Goal: Task Accomplishment & Management: Manage account settings

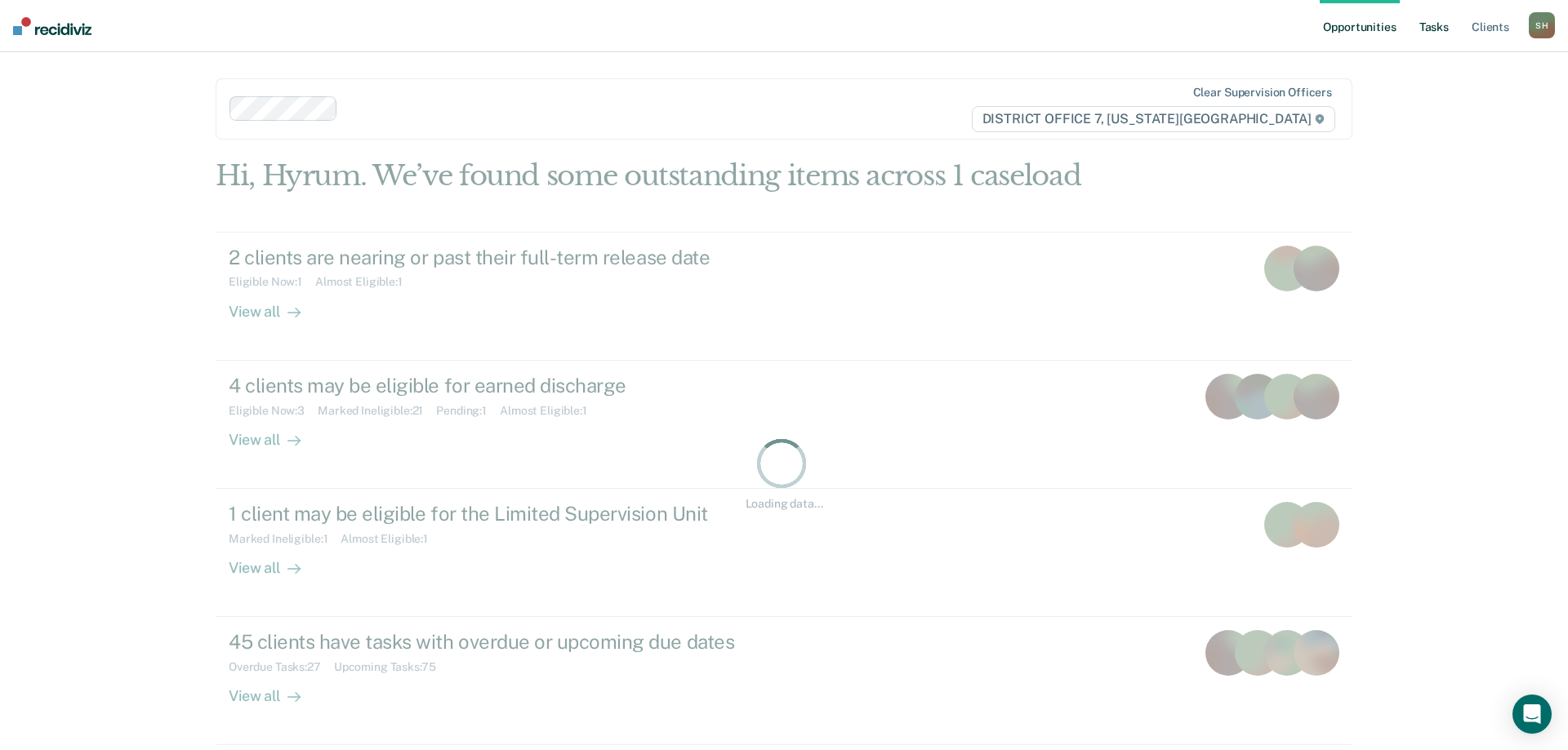
click at [1441, 31] on ul "Opportunities Tasks Client s" at bounding box center [1424, 26] width 209 height 52
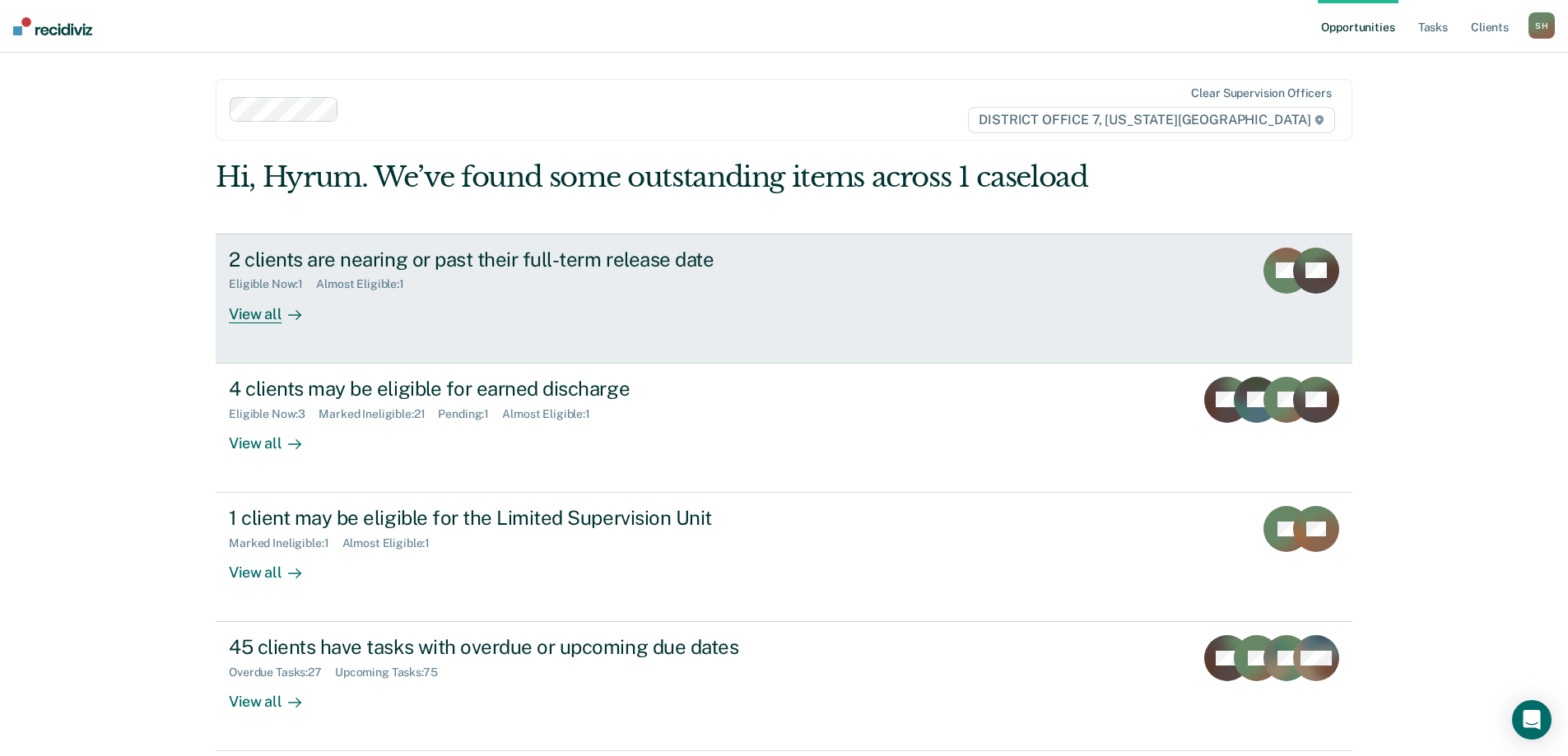
click at [735, 292] on div "2 clients are nearing or past their full-term release date Eligible Now : 1 Alm…" at bounding box center [537, 286] width 617 height 76
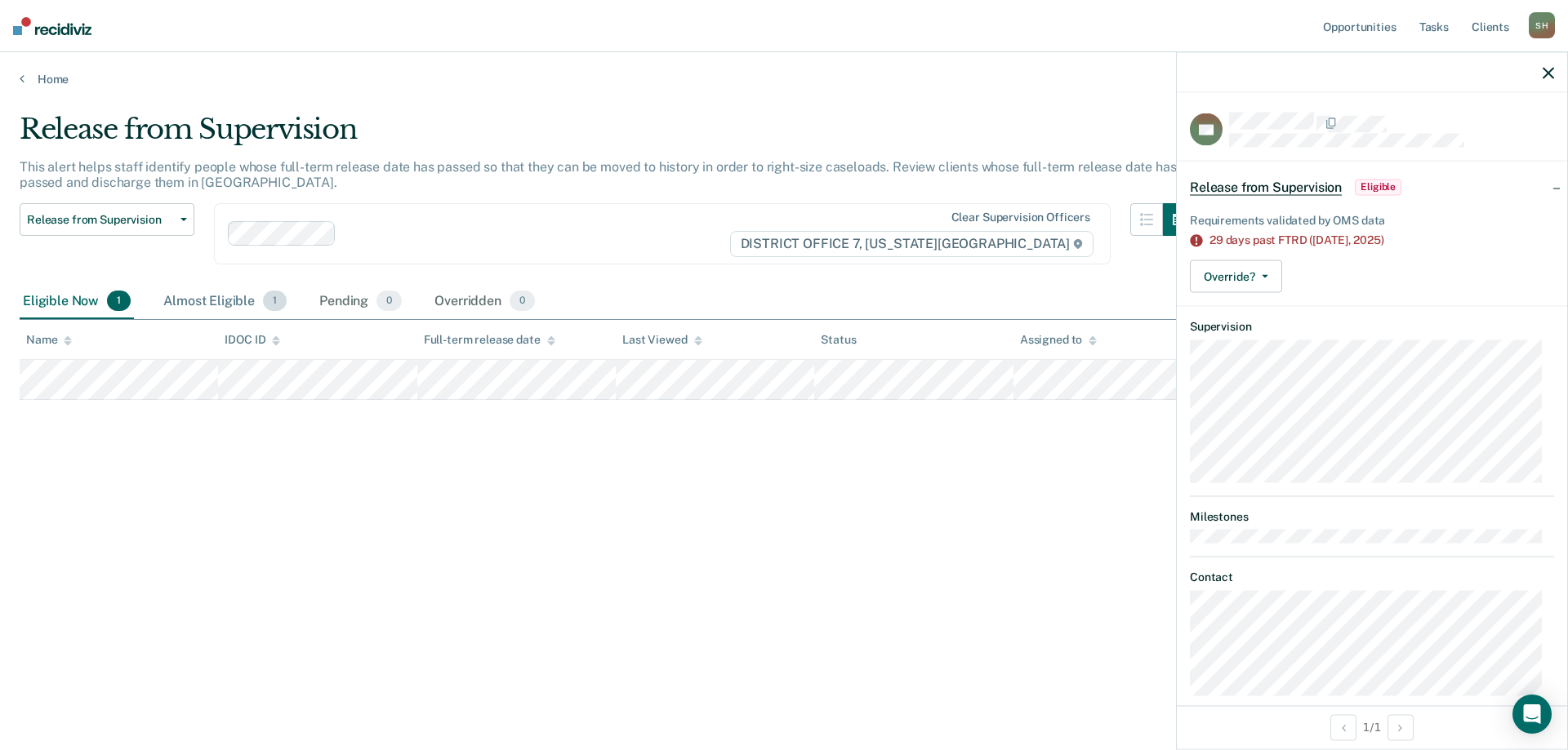
click at [227, 304] on div "Almost Eligible 1" at bounding box center [224, 302] width 130 height 36
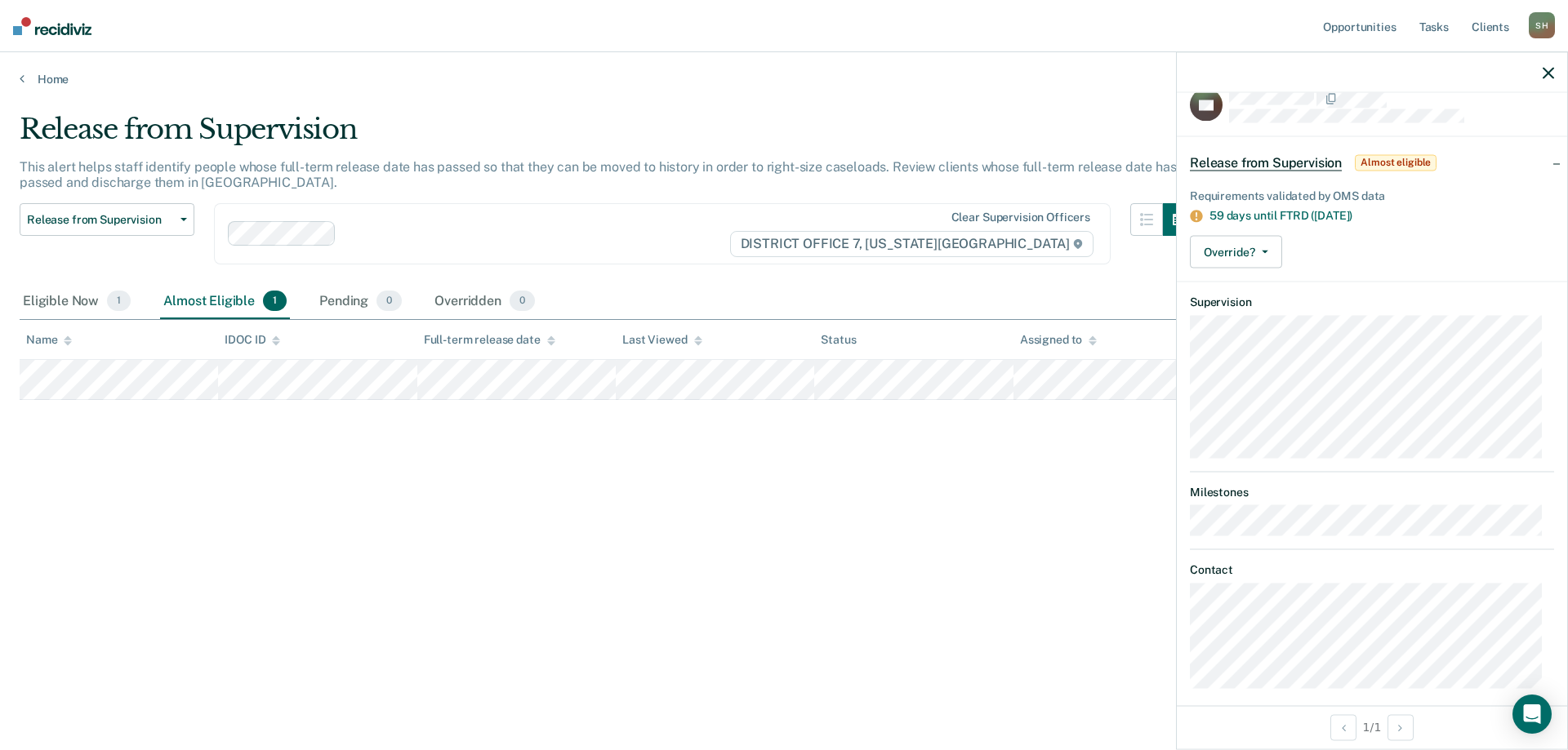
scroll to position [38, 0]
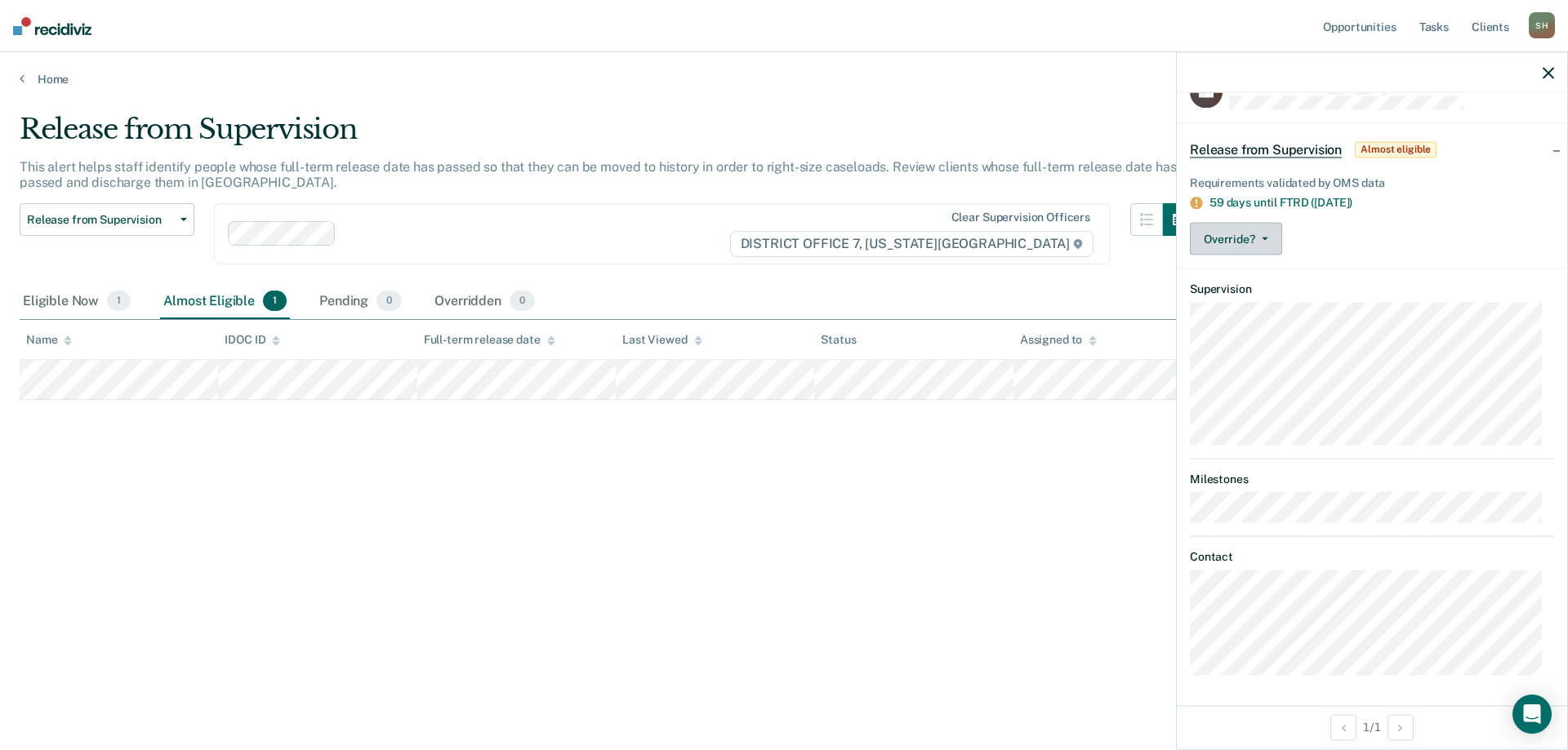
click at [1251, 238] on button "Override?" at bounding box center [1236, 238] width 92 height 32
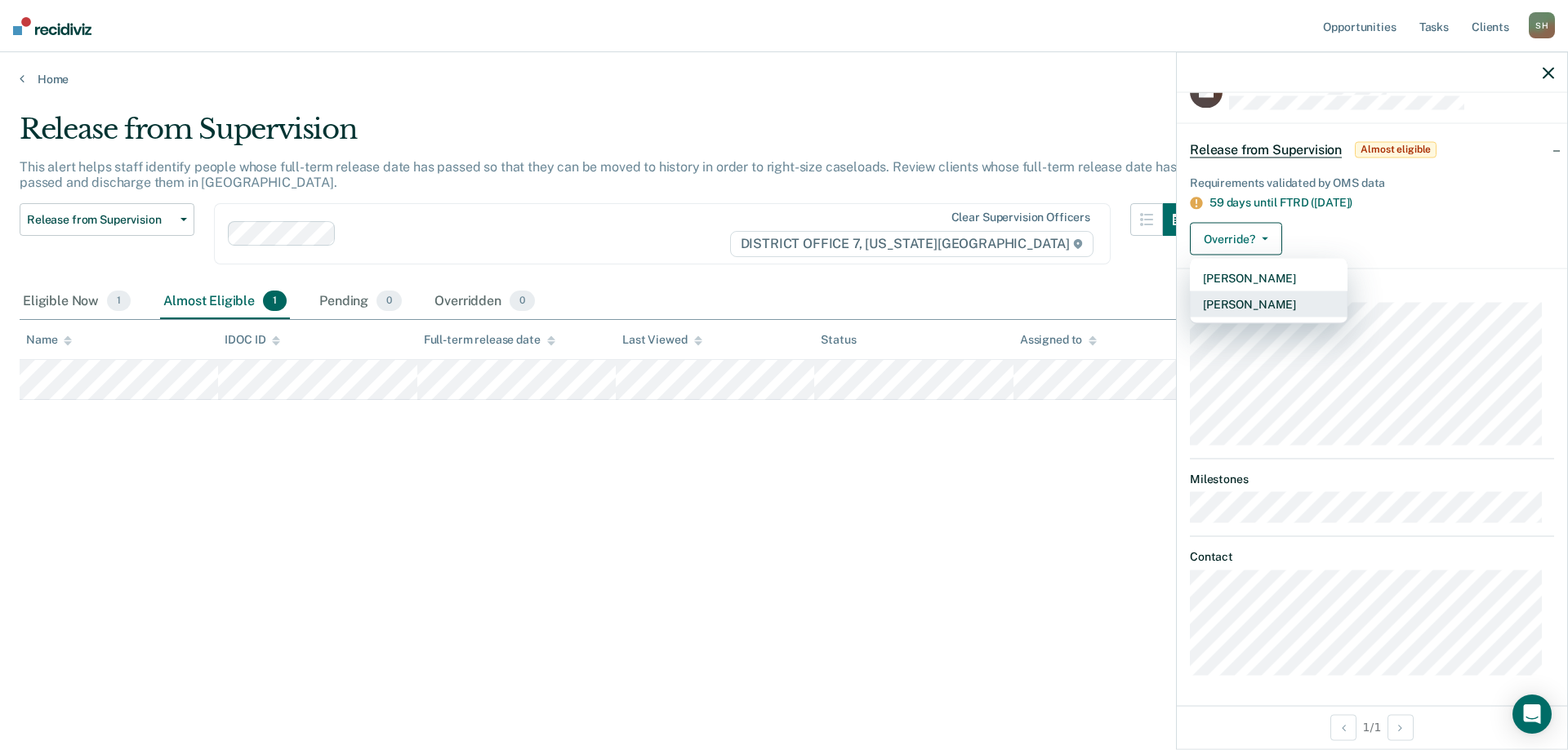
click at [1268, 303] on button "[PERSON_NAME]" at bounding box center [1268, 304] width 158 height 26
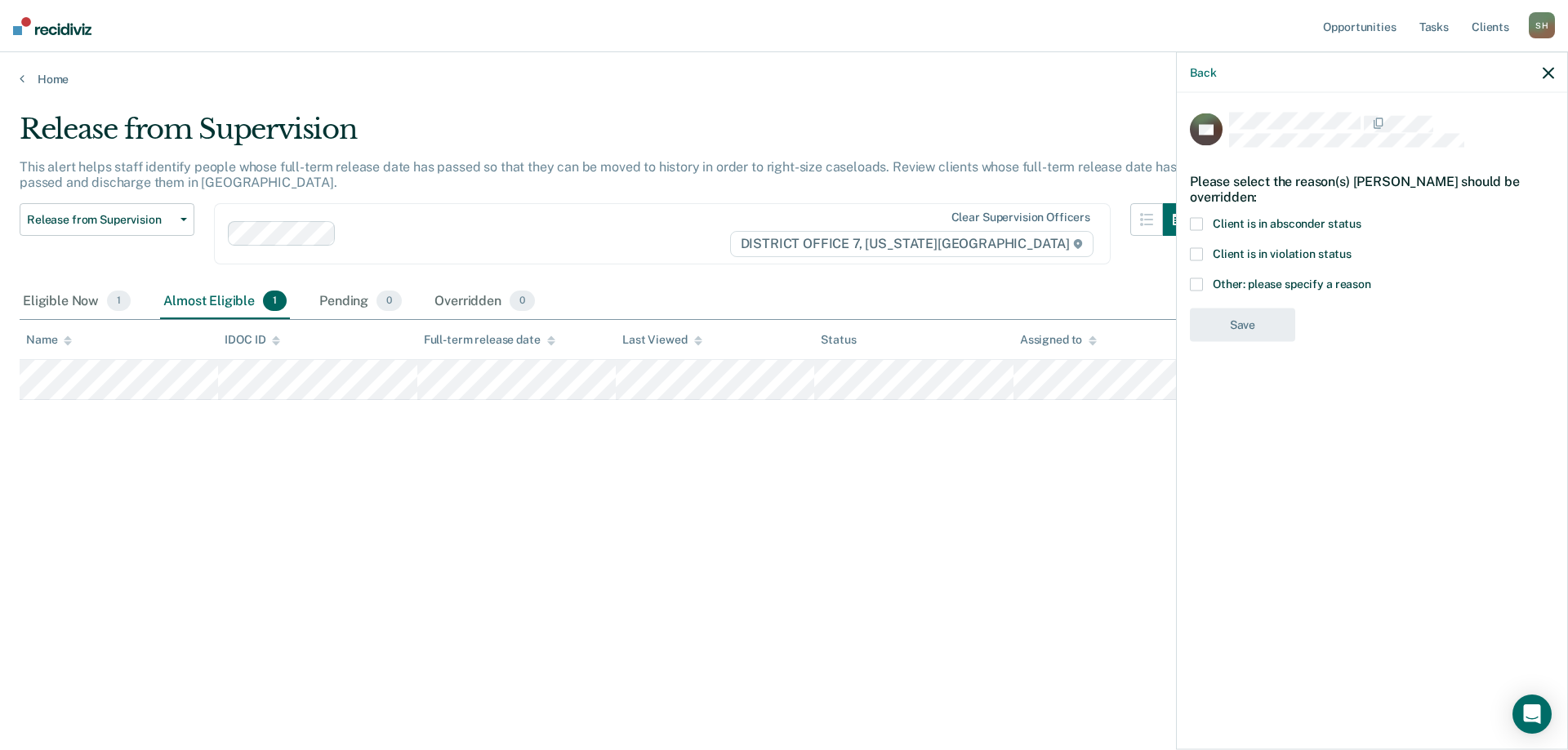
click at [1200, 286] on span at bounding box center [1195, 284] width 13 height 13
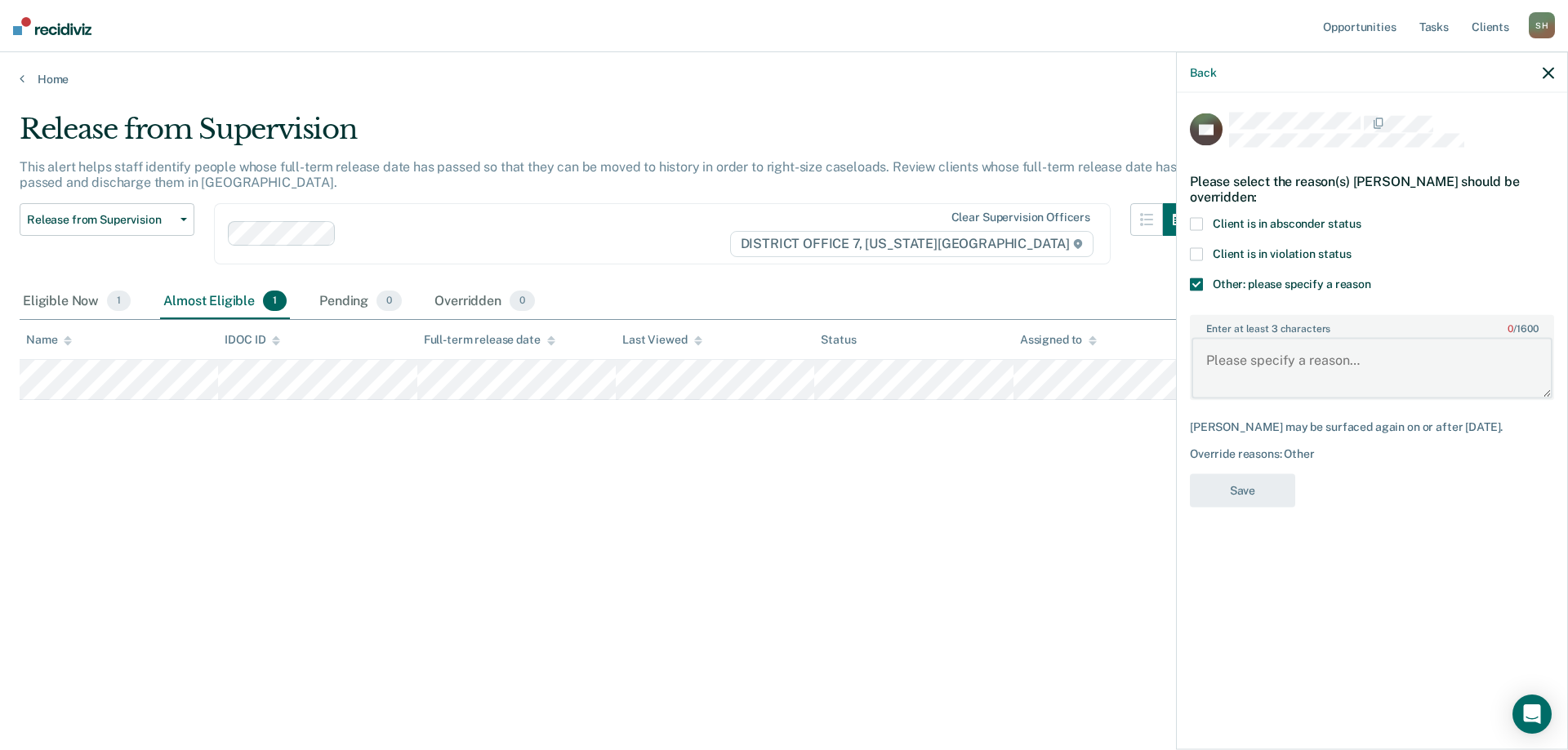
click at [1299, 368] on textarea "Enter at least 3 characters 0 / 1600" at bounding box center [1372, 367] width 361 height 60
type textarea "SO TX"
click at [1260, 502] on button "Save" at bounding box center [1242, 491] width 106 height 33
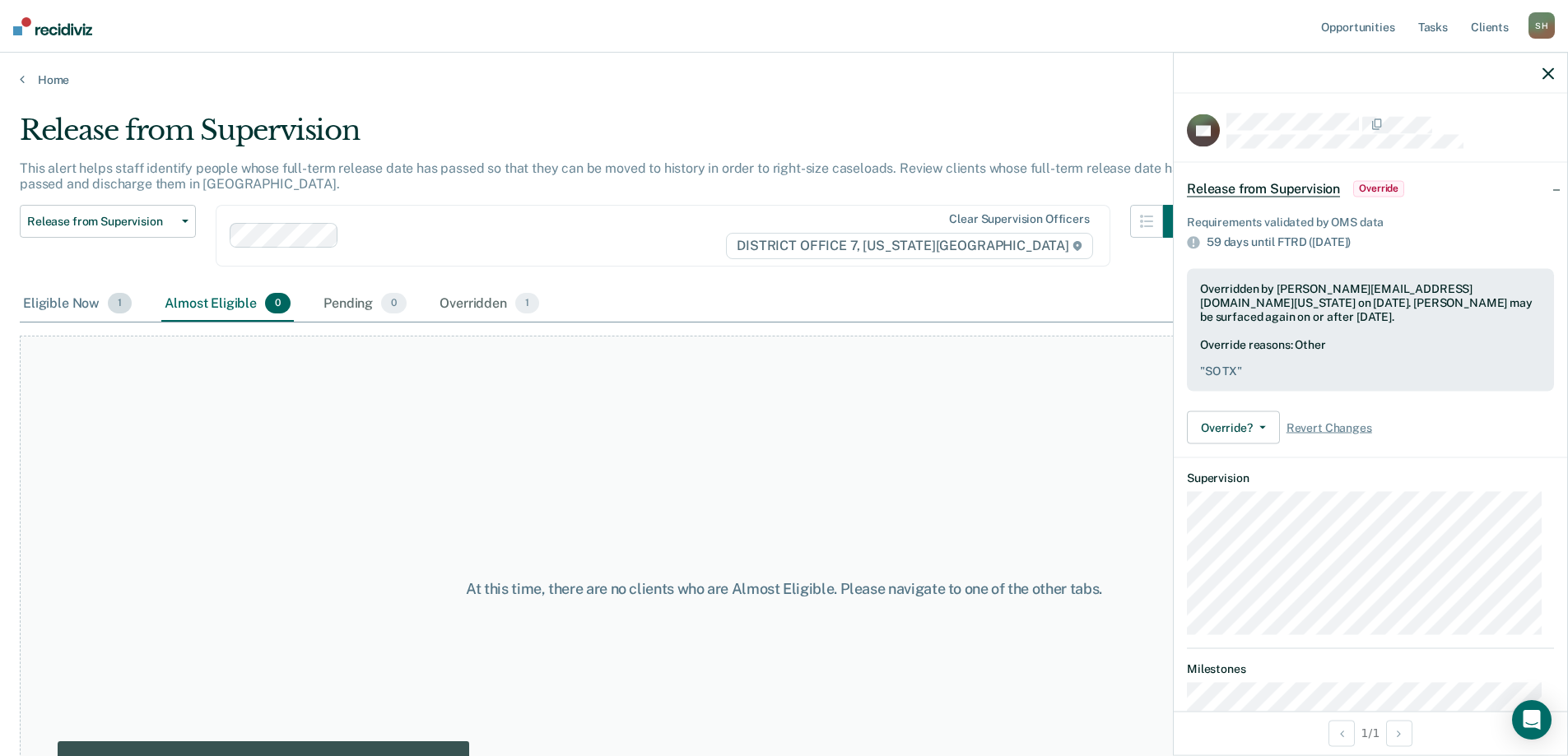
click at [35, 294] on div "Eligible Now 1" at bounding box center [77, 304] width 115 height 36
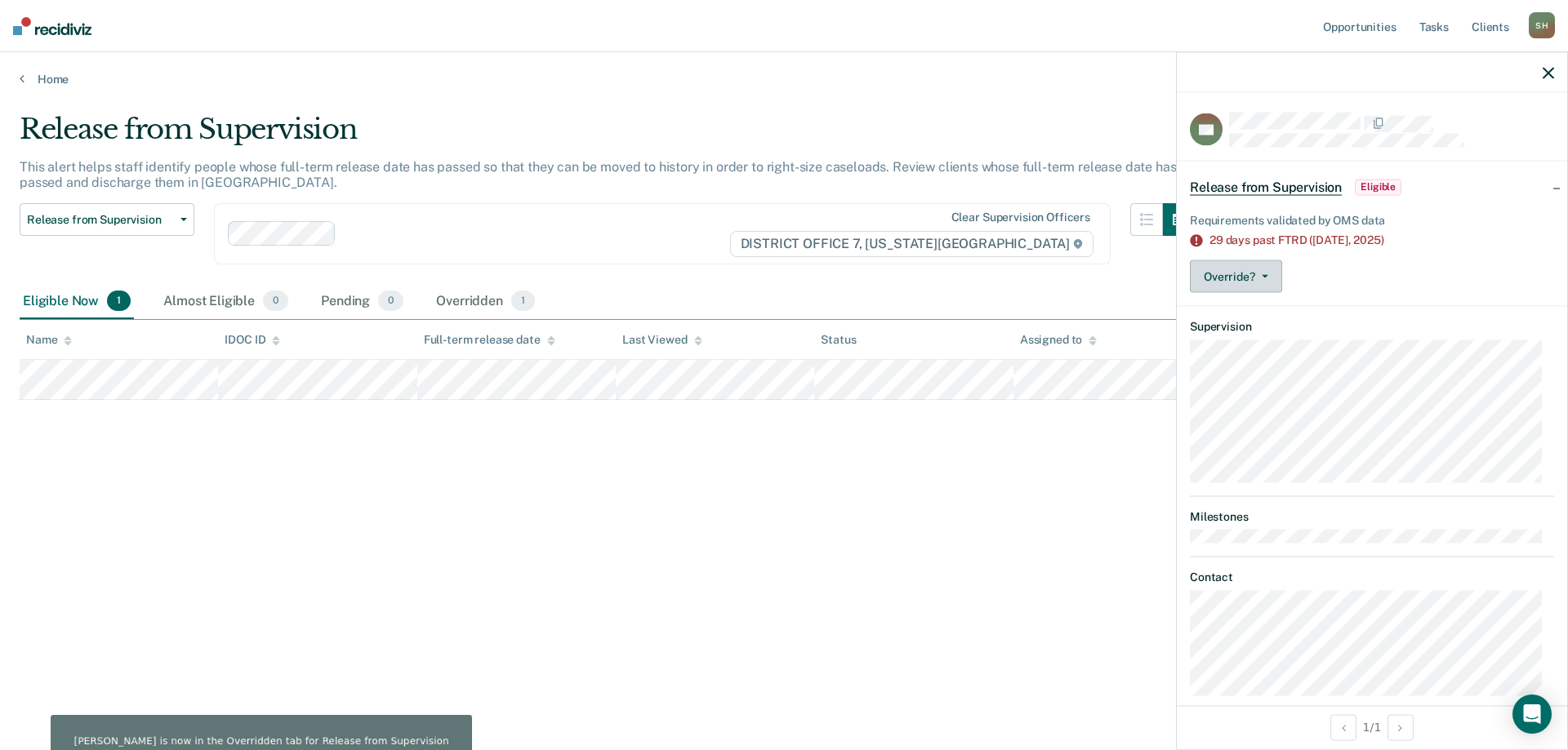
click at [1265, 271] on button "Override?" at bounding box center [1236, 276] width 92 height 32
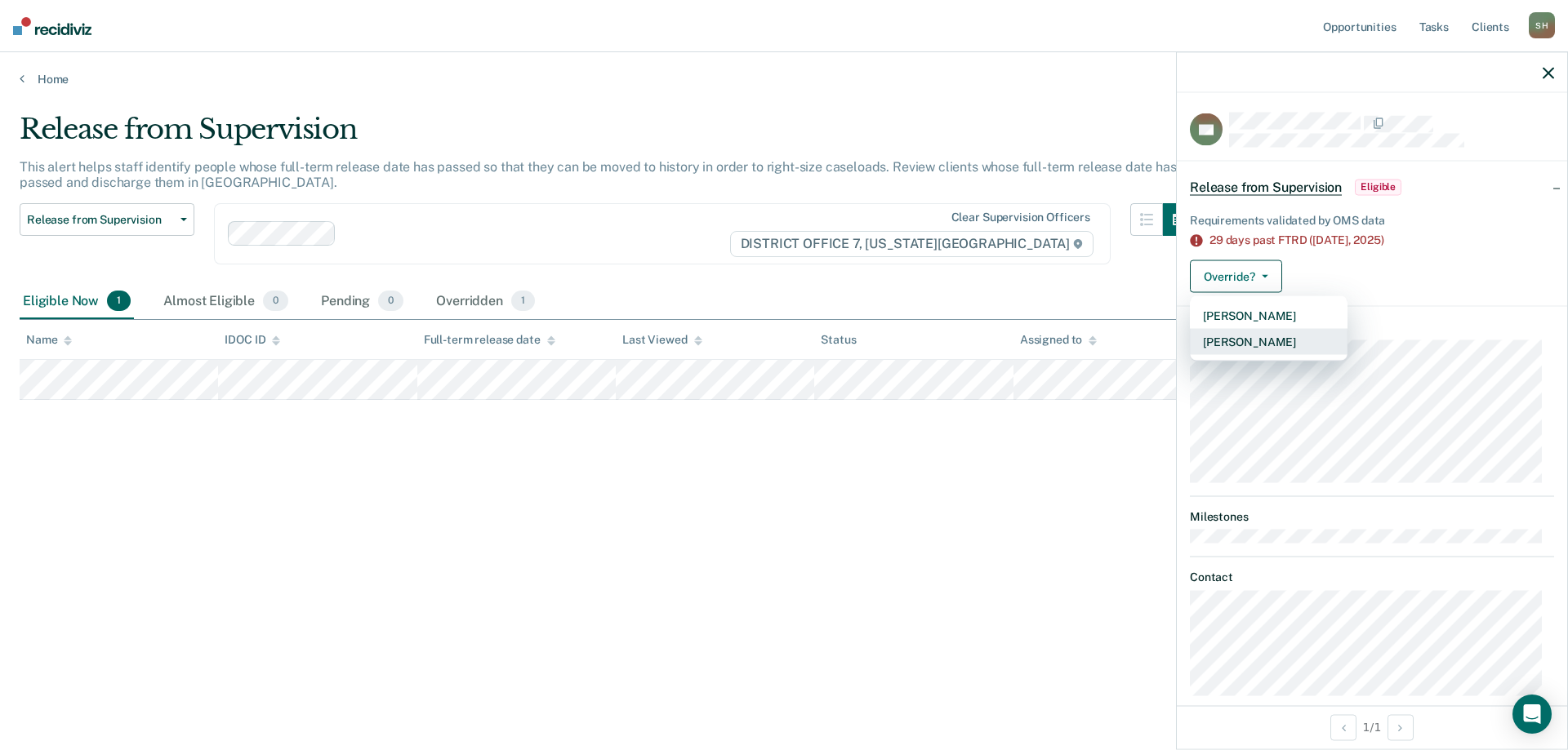
click at [1254, 341] on button "[PERSON_NAME]" at bounding box center [1268, 342] width 158 height 26
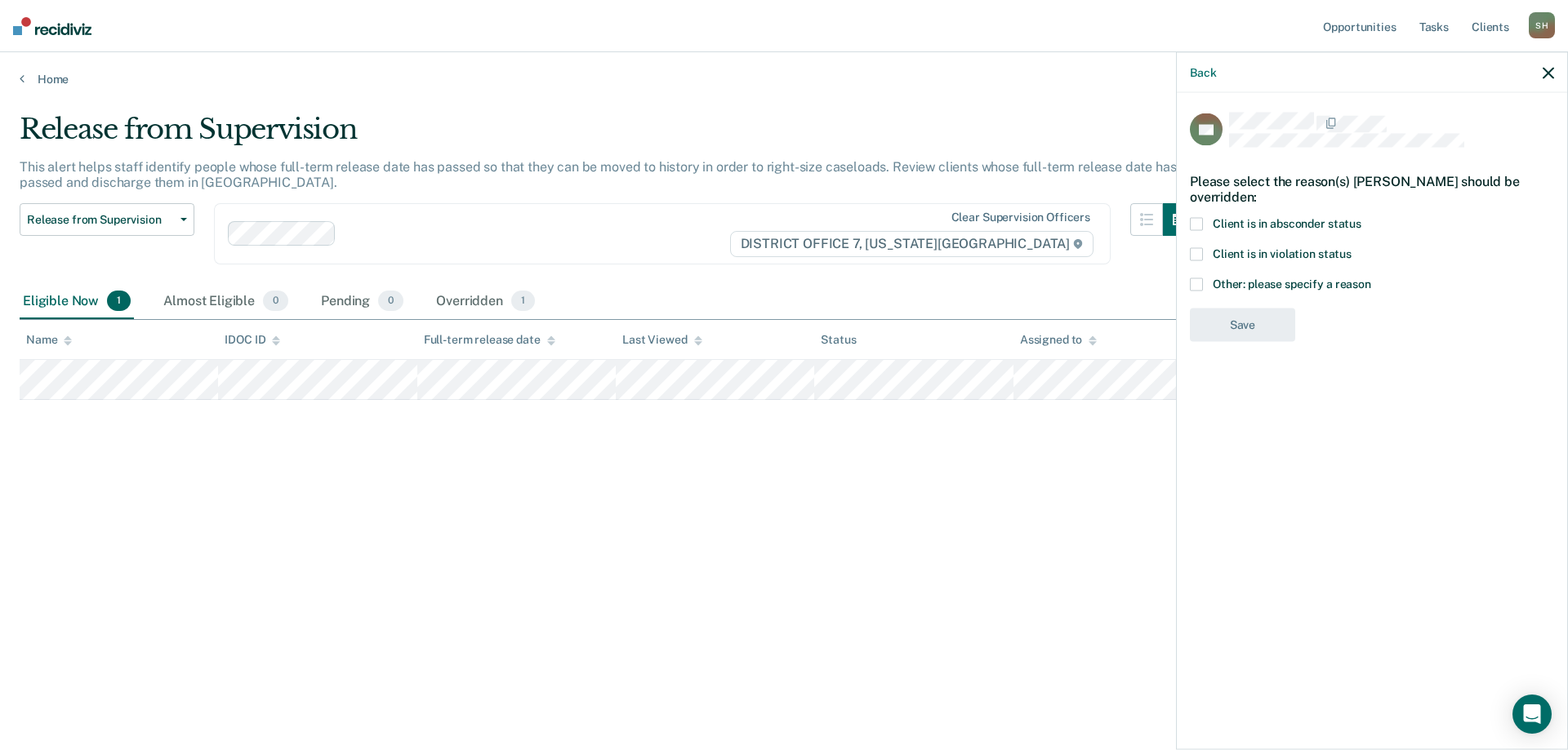
click at [1224, 287] on span "Other: please specify a reason" at bounding box center [1292, 283] width 159 height 13
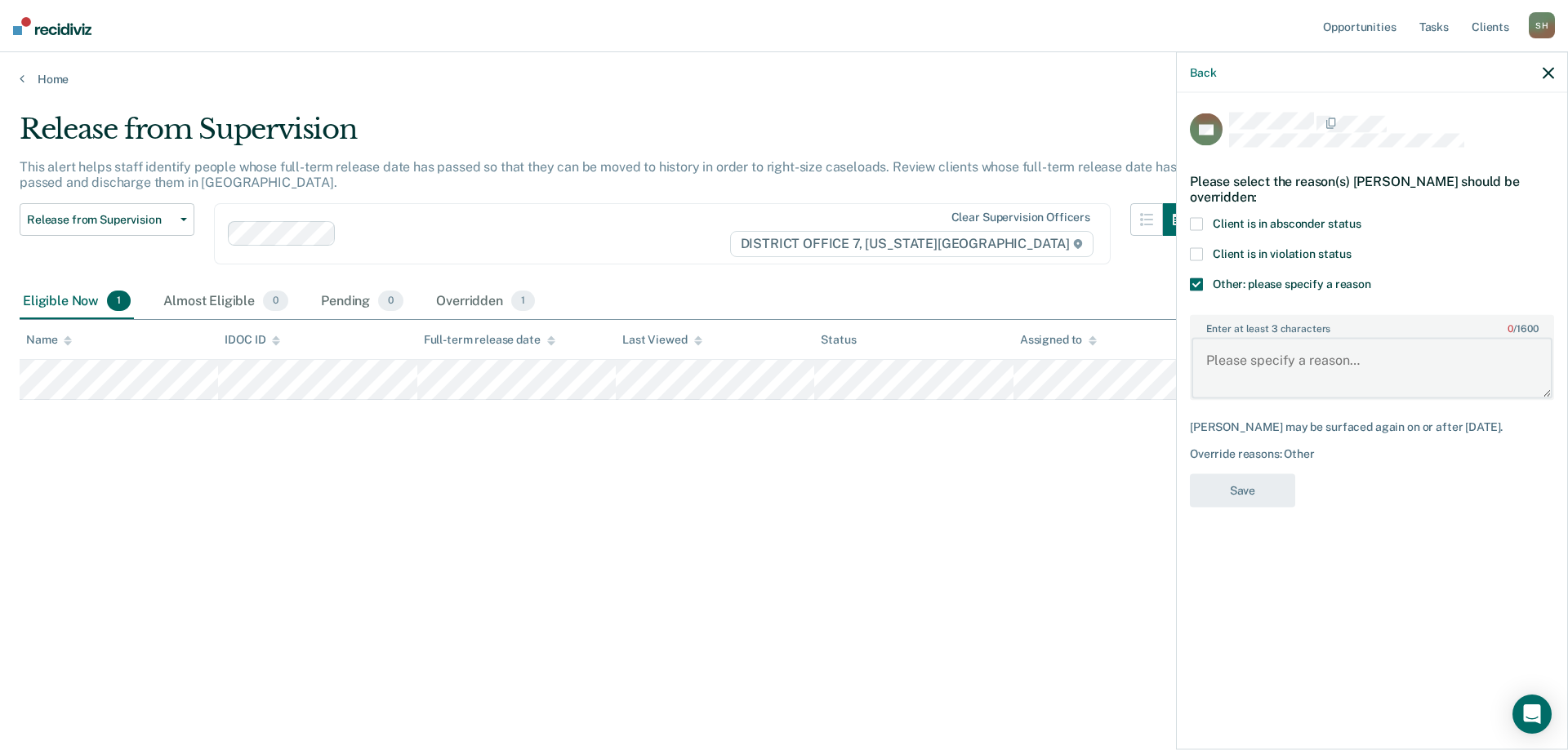
click at [1307, 361] on textarea "Enter at least 3 characters 0 / 1600" at bounding box center [1372, 367] width 361 height 60
type textarea "Already discharged"
click at [1265, 515] on div "BP Please select the reason(s) [PERSON_NAME] should be overridden: Client is in…" at bounding box center [1371, 315] width 364 height 405
click at [1270, 498] on button "Save" at bounding box center [1242, 491] width 106 height 33
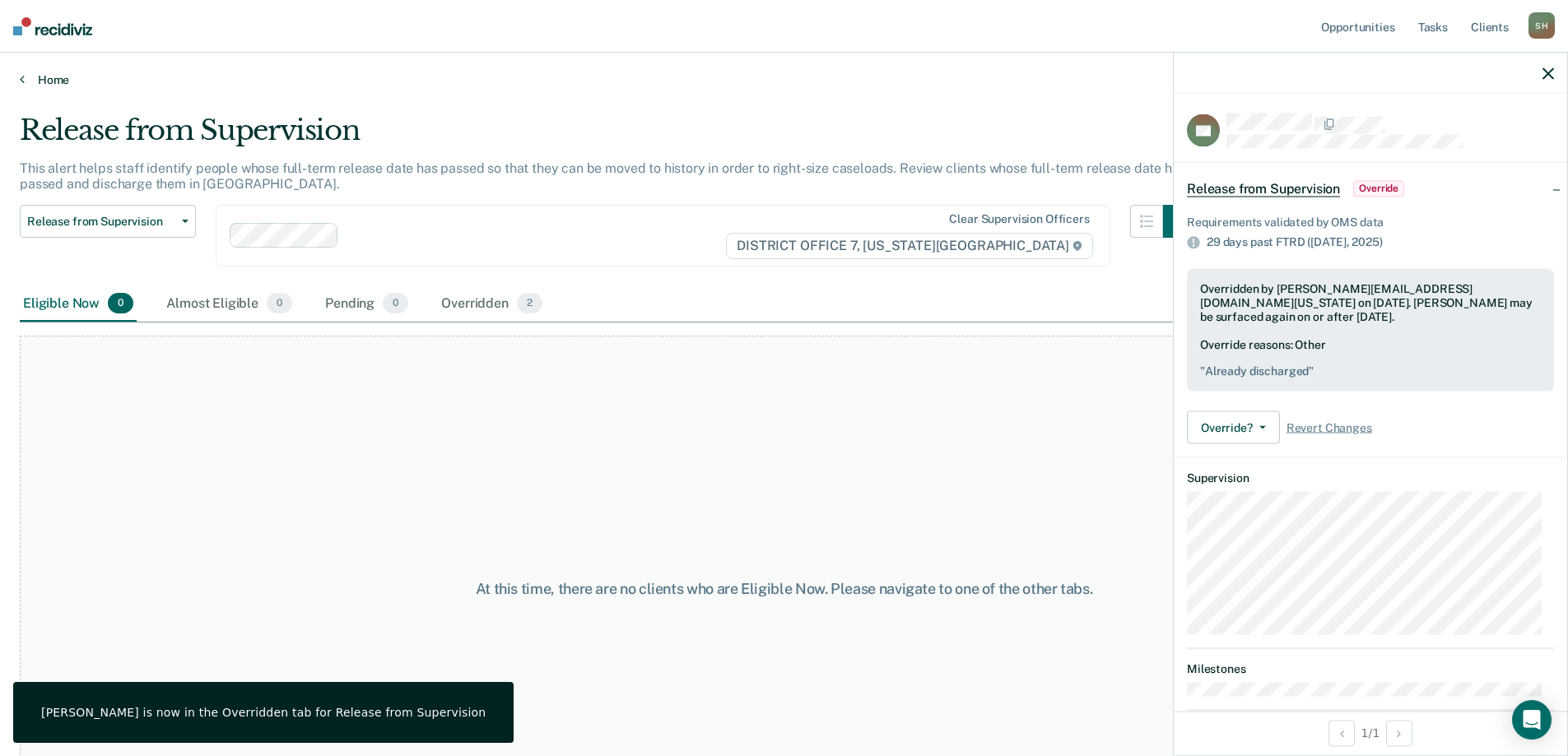
click at [62, 80] on link "Home" at bounding box center [784, 79] width 1528 height 15
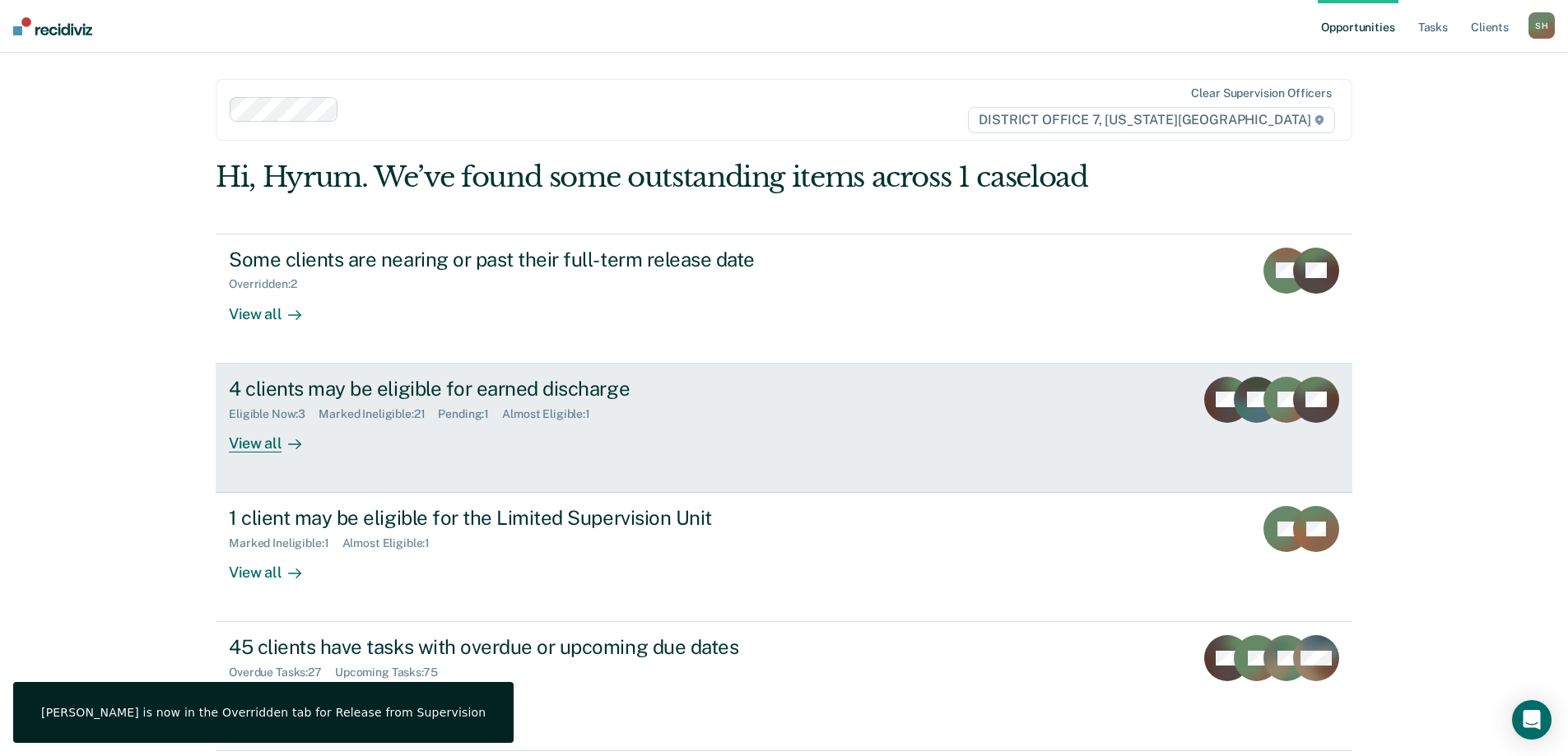
click at [662, 461] on link "4 clients may be eligible for earned discharge Eligible Now : 3 Marked Ineligib…" at bounding box center [784, 428] width 1136 height 129
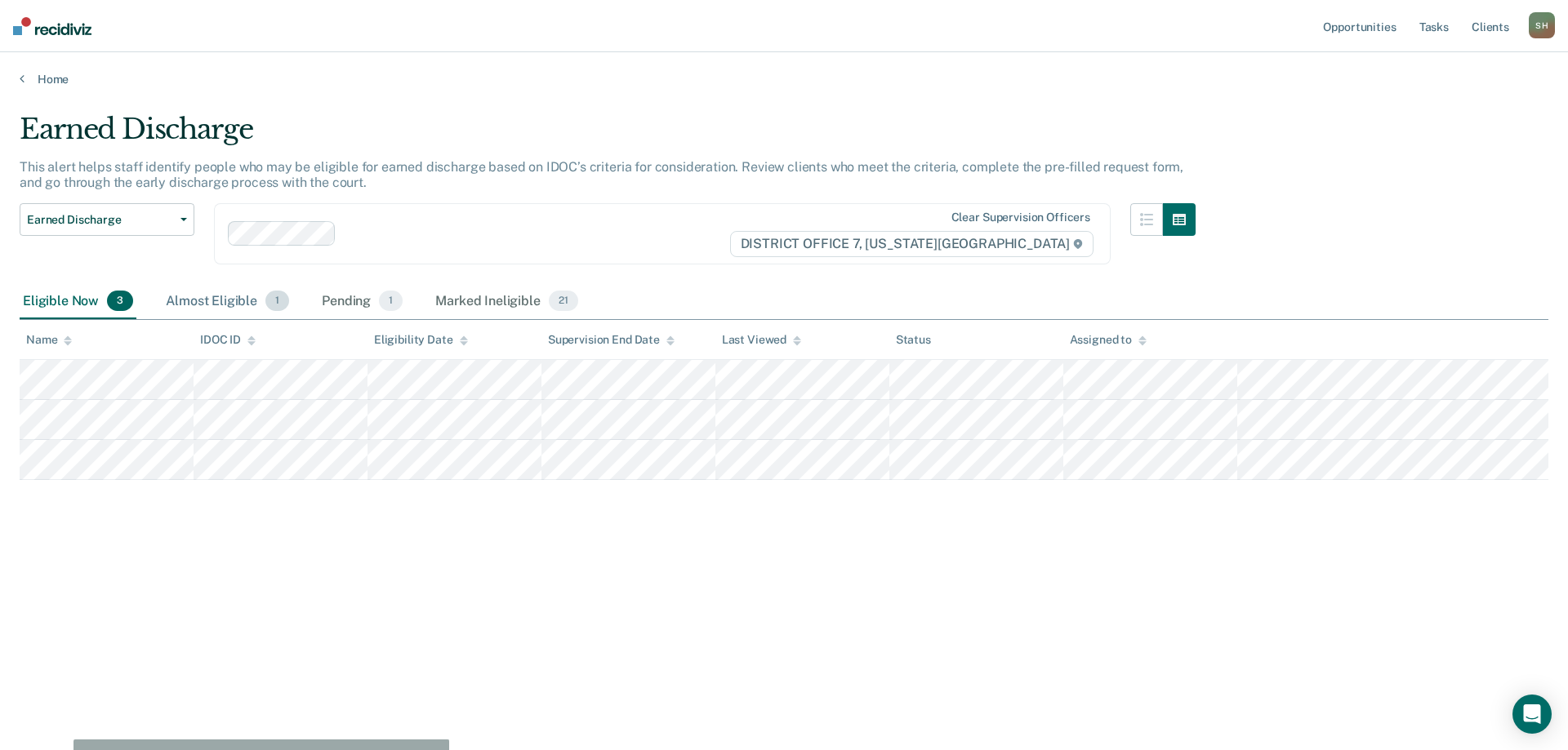
click at [218, 300] on div "Almost Eligible 1" at bounding box center [227, 302] width 130 height 36
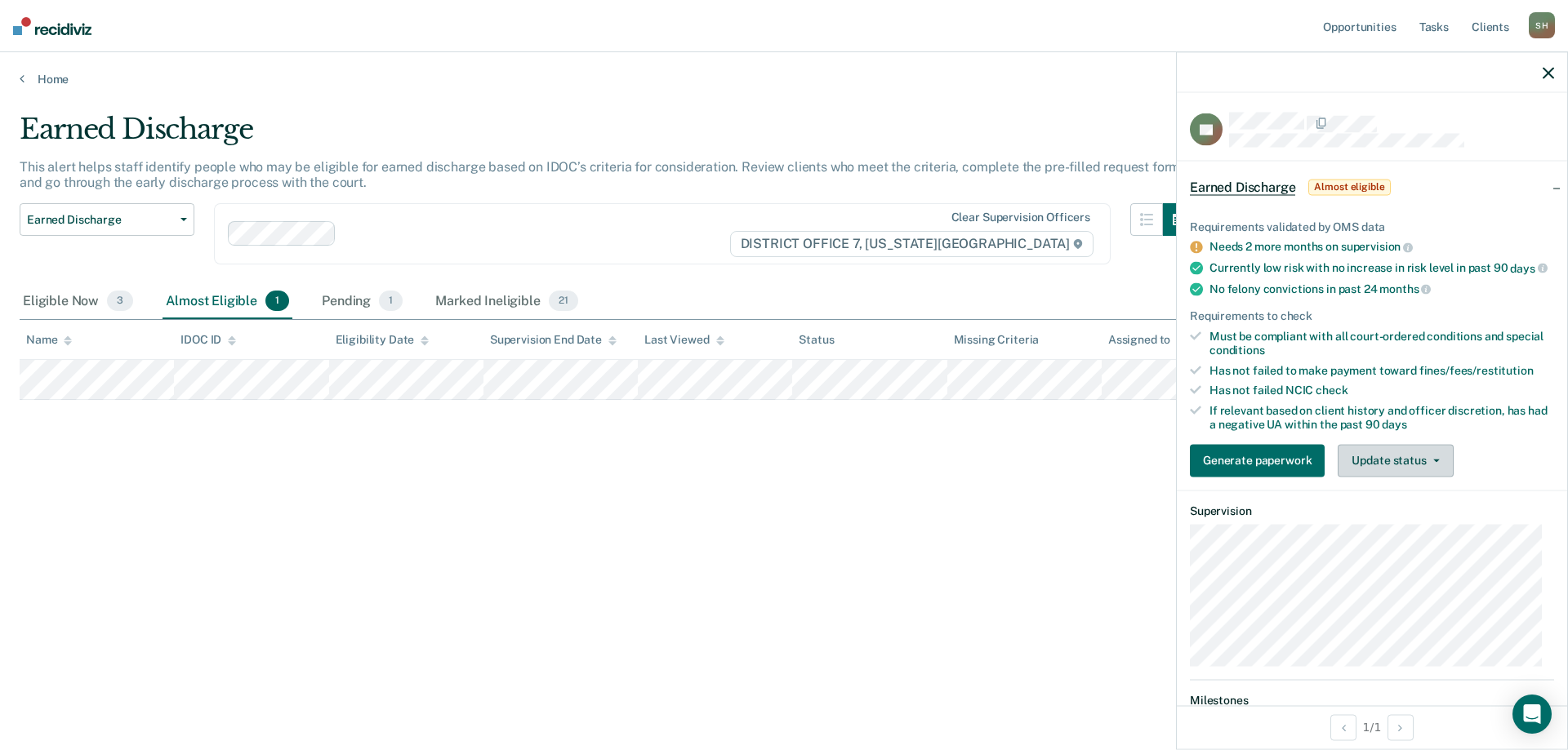
click at [1367, 467] on button "Update status" at bounding box center [1395, 460] width 115 height 32
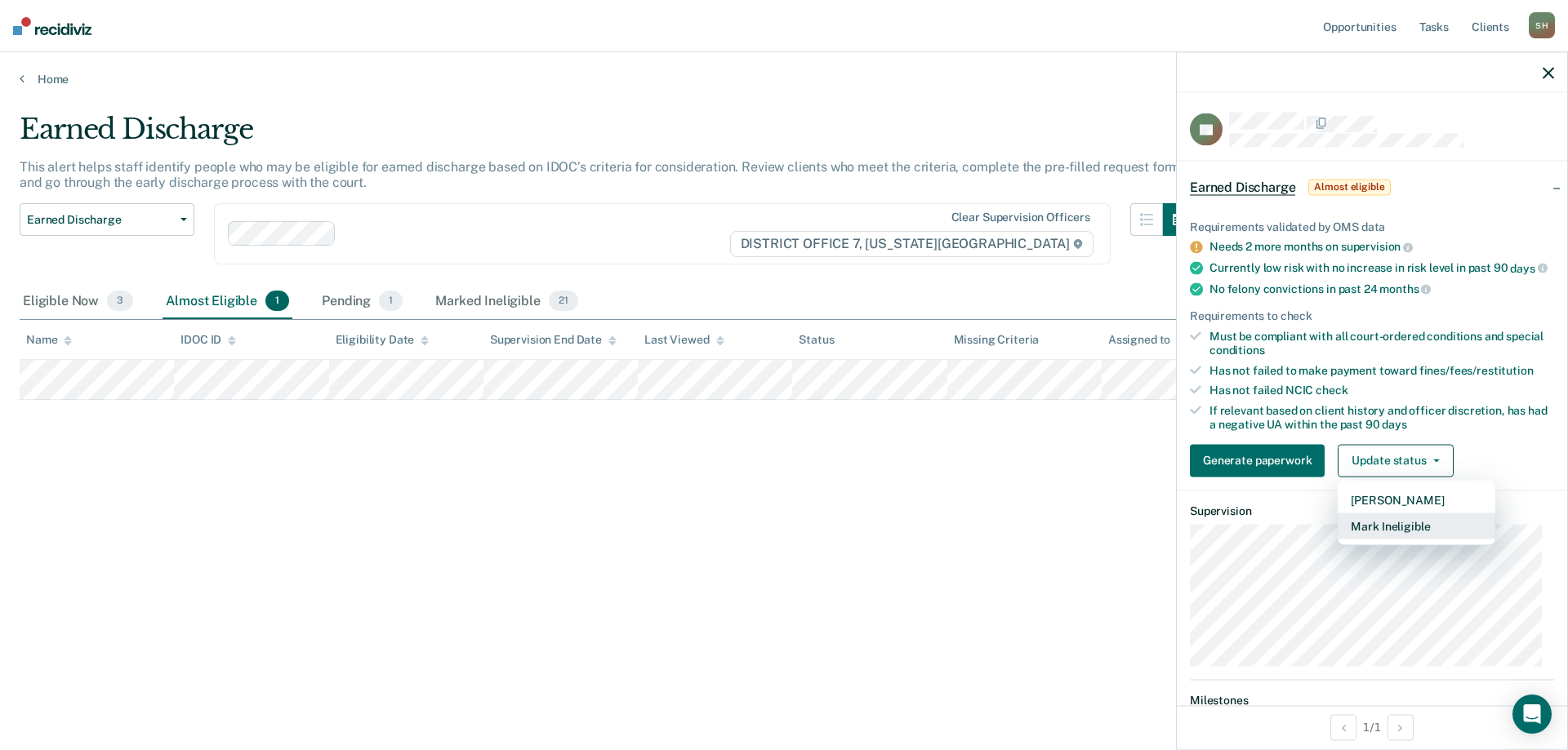
click at [1404, 539] on button "Mark Ineligible" at bounding box center [1416, 526] width 158 height 26
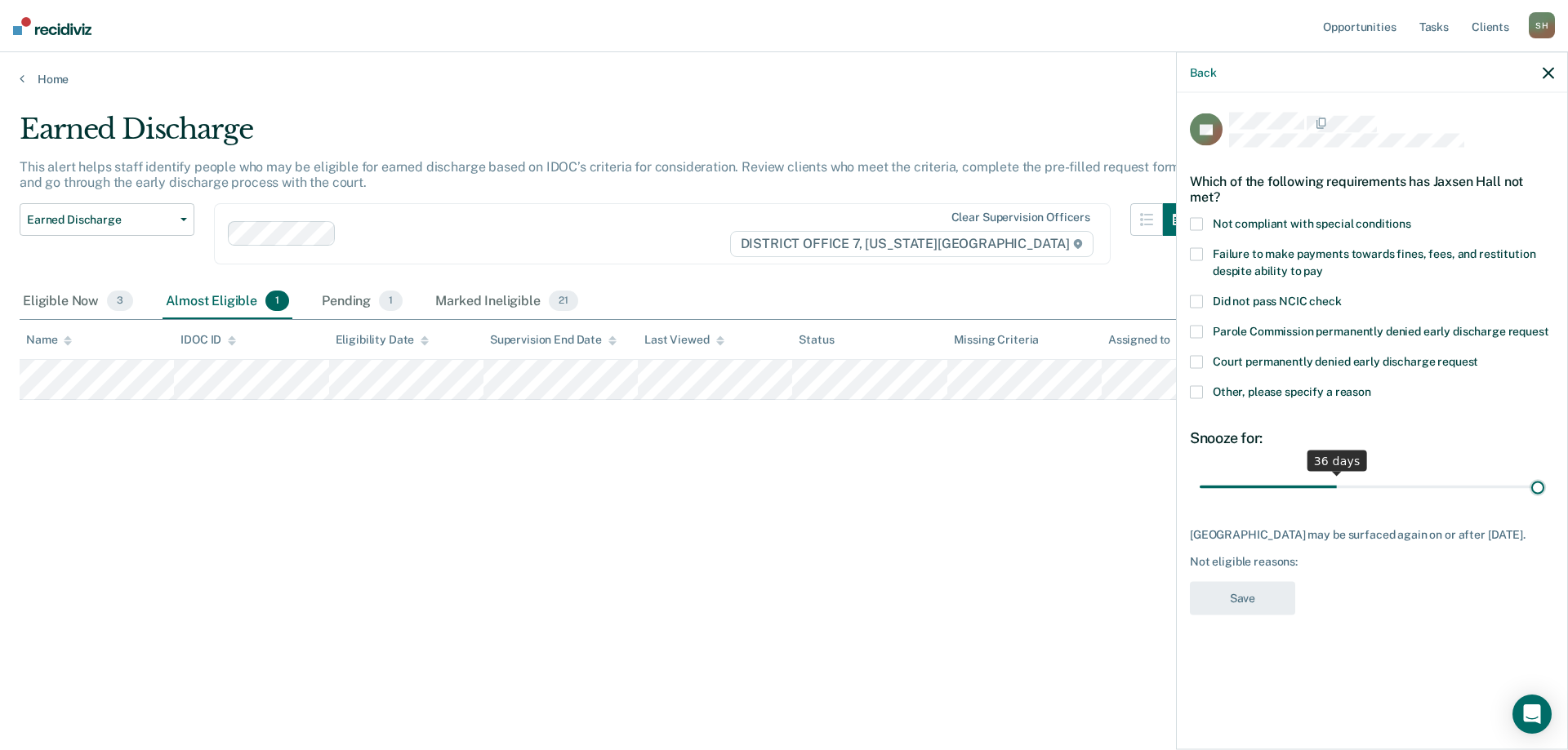
drag, startPoint x: 1315, startPoint y: 488, endPoint x: 1567, endPoint y: 514, distance: 253.3
type input "90"
click at [1544, 501] on input "range" at bounding box center [1372, 487] width 345 height 29
click at [1256, 393] on span "Other, please specify a reason" at bounding box center [1292, 392] width 159 height 13
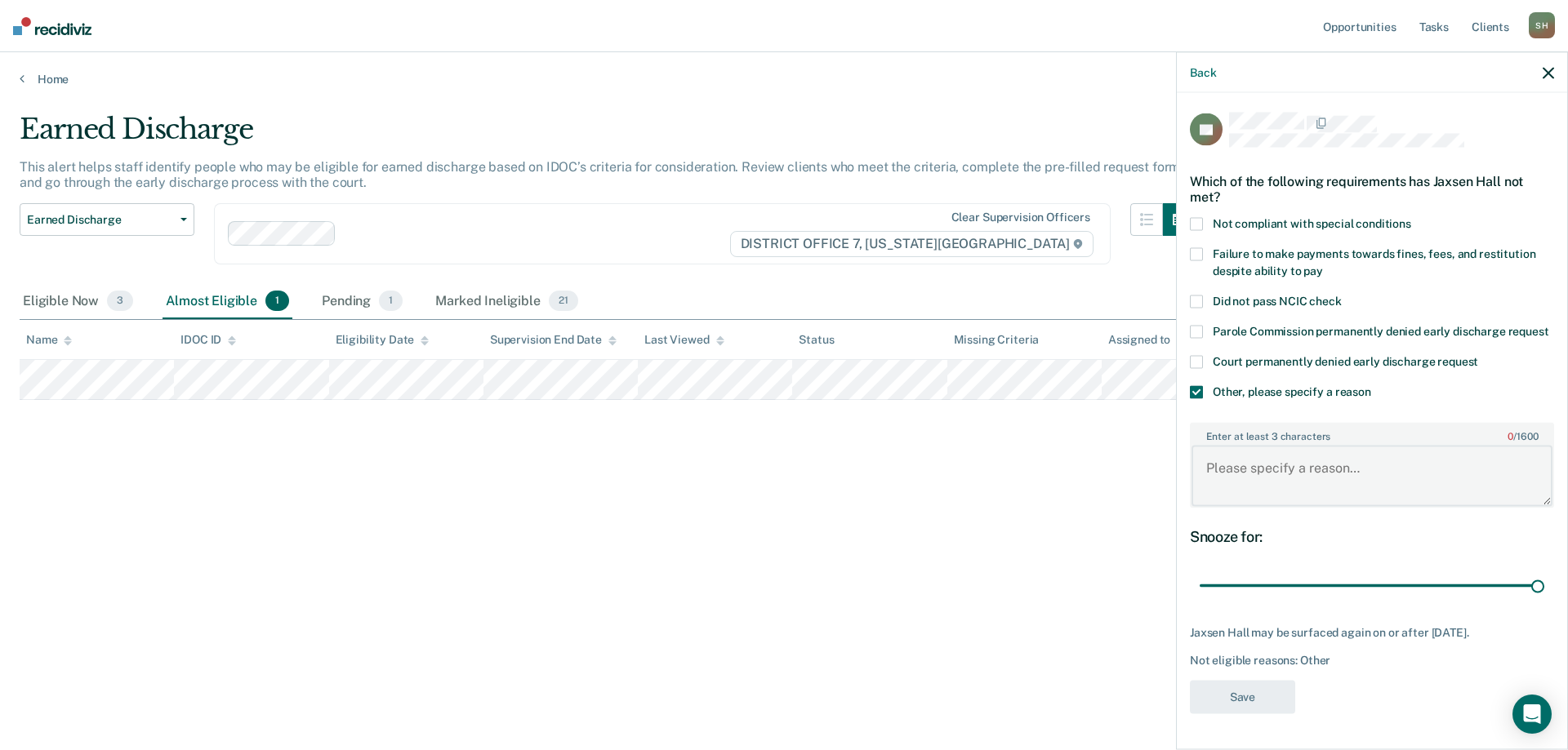
click at [1298, 461] on textarea "Enter at least 3 characters 0 / 1600" at bounding box center [1372, 475] width 361 height 60
type textarea "SO TX"
click at [1268, 698] on button "Save" at bounding box center [1242, 696] width 106 height 33
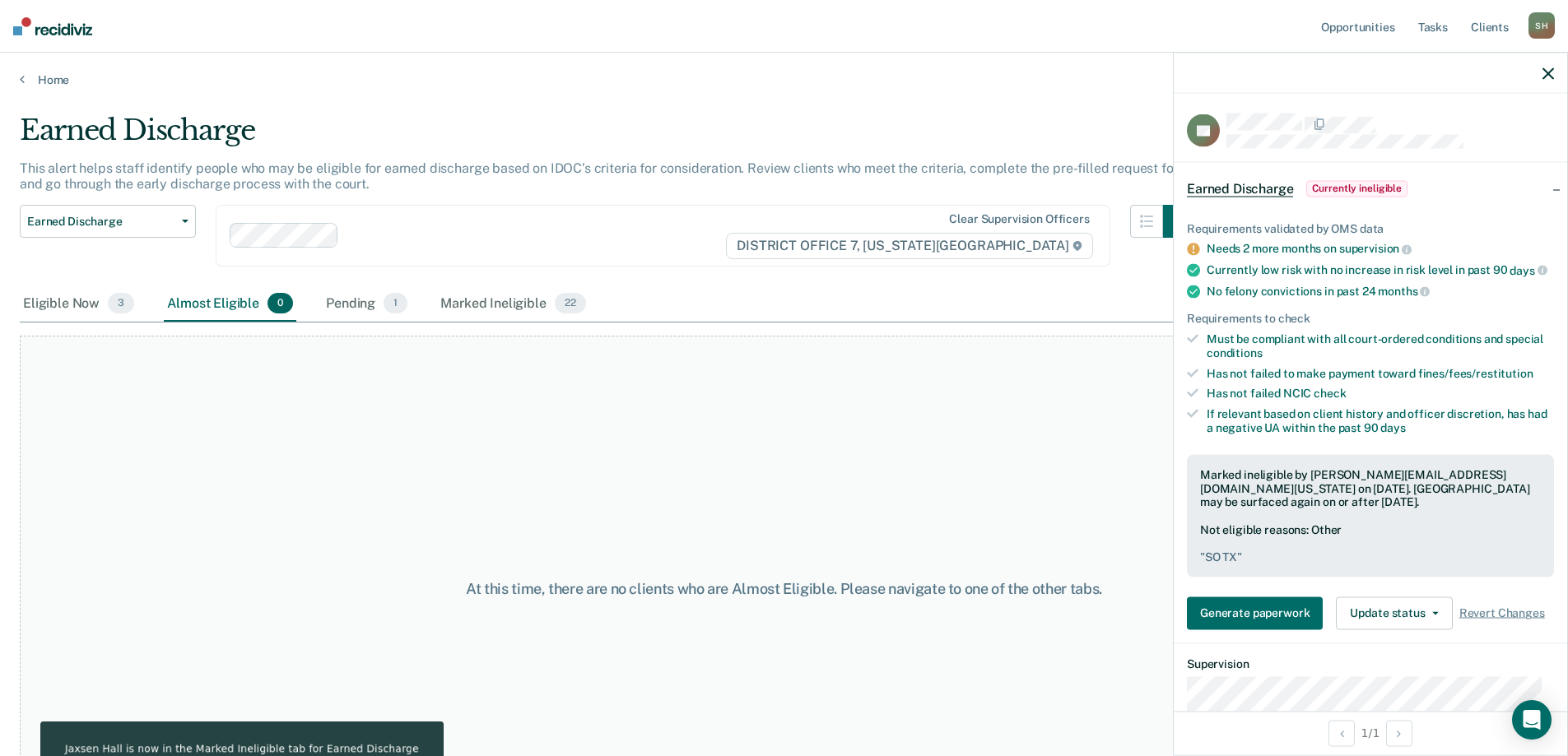
click at [1550, 75] on icon "button" at bounding box center [1548, 73] width 11 height 11
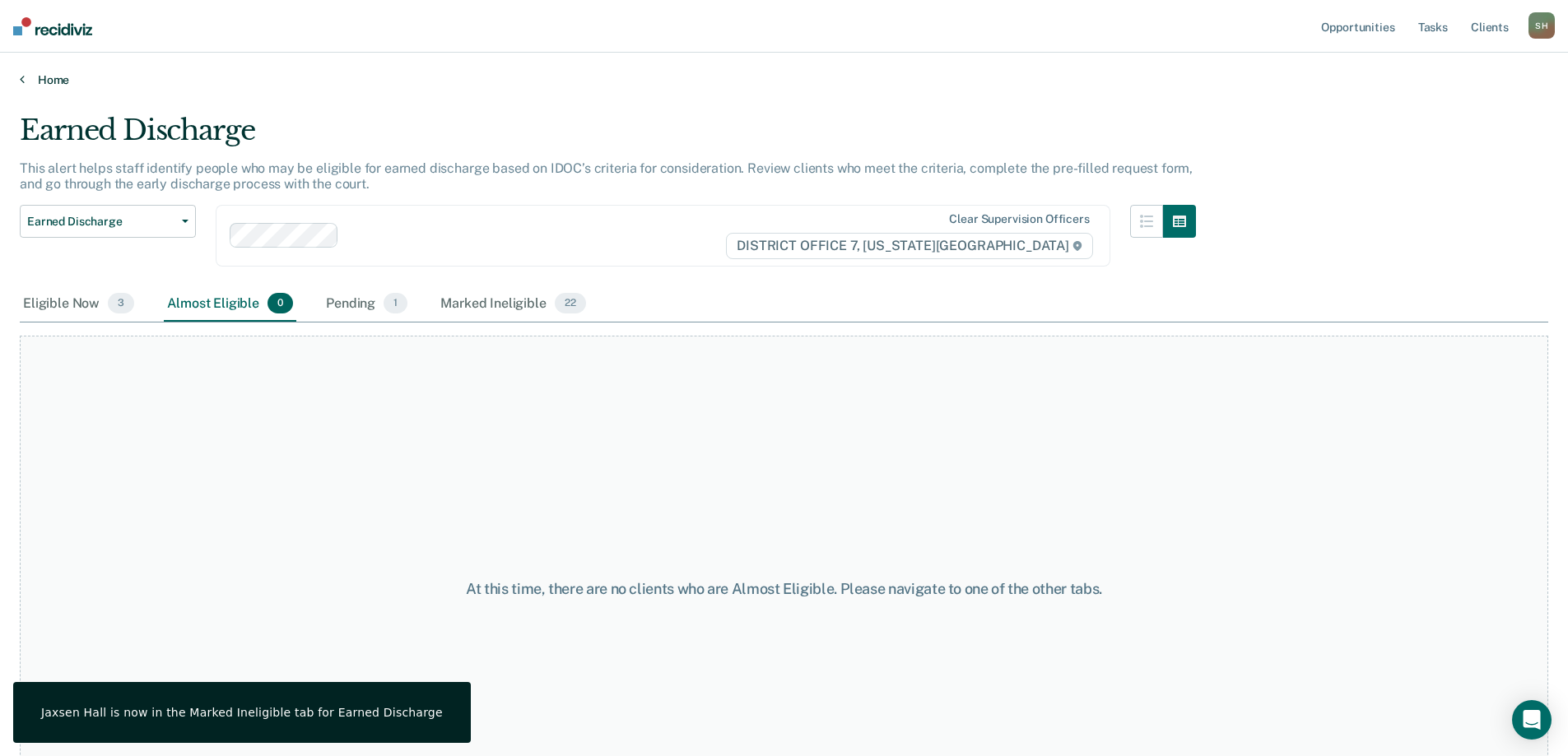
click at [32, 79] on link "Home" at bounding box center [784, 79] width 1528 height 15
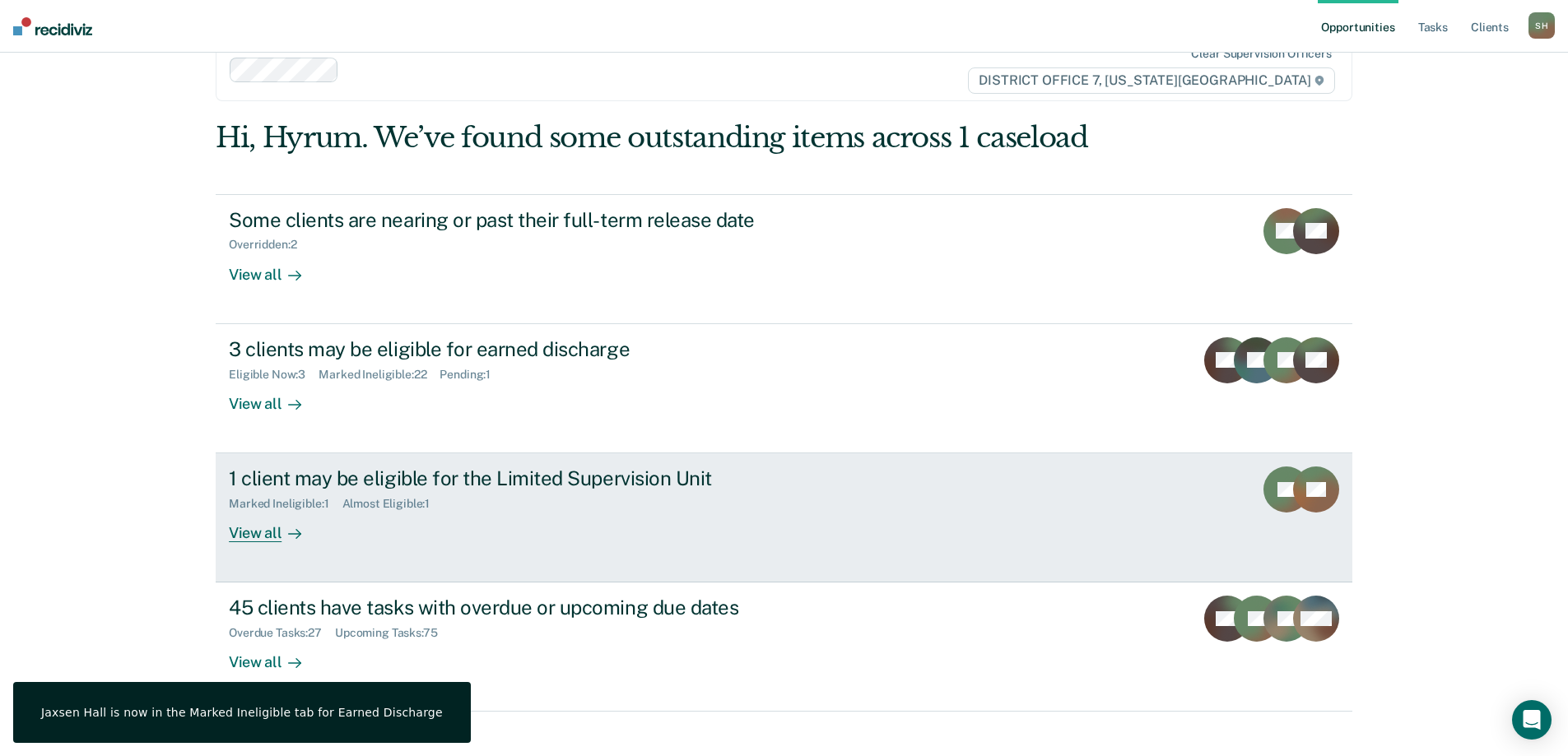
scroll to position [61, 0]
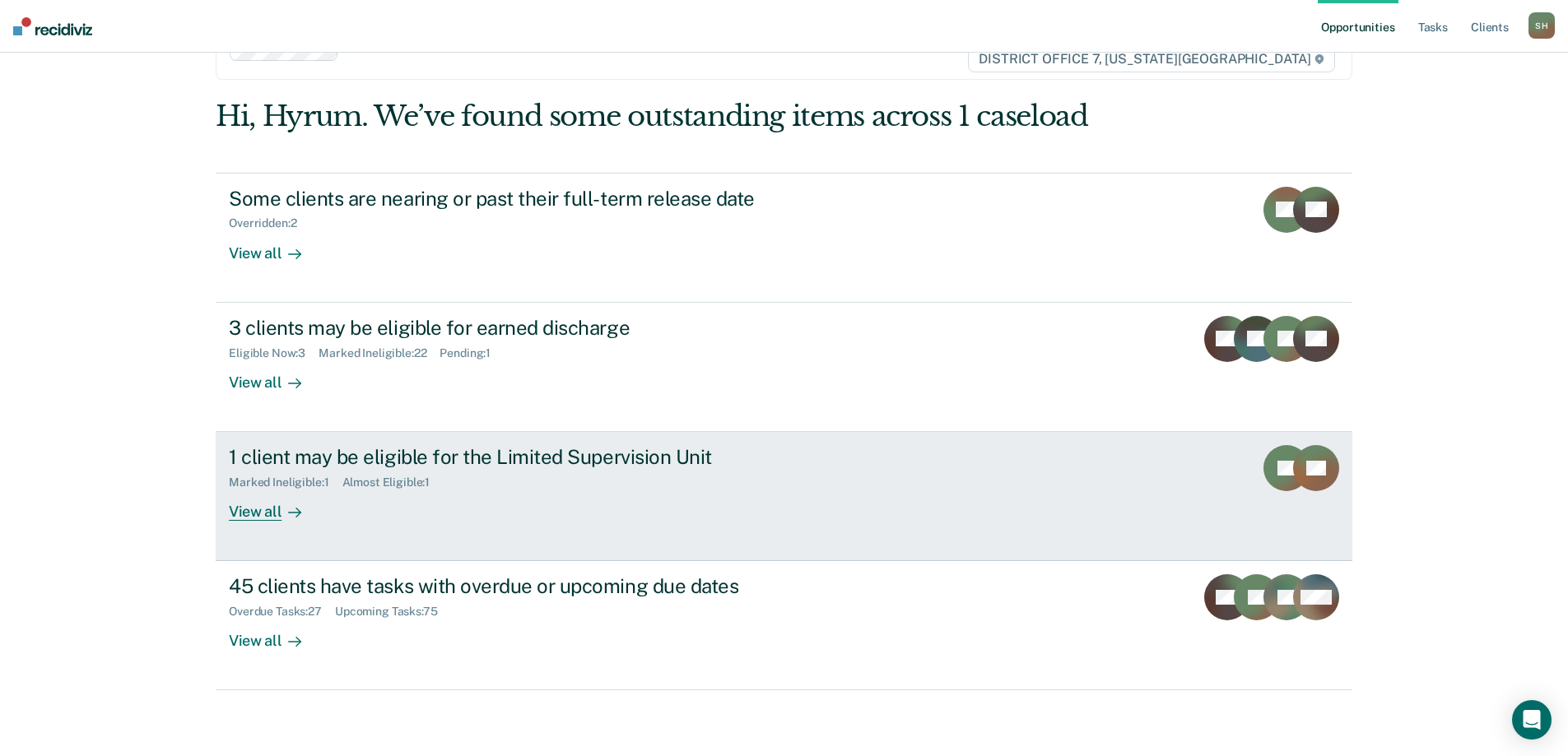
click at [567, 498] on div "1 client may be eligible for the Limited Supervision Unit Marked Ineligible : 1…" at bounding box center [537, 483] width 617 height 76
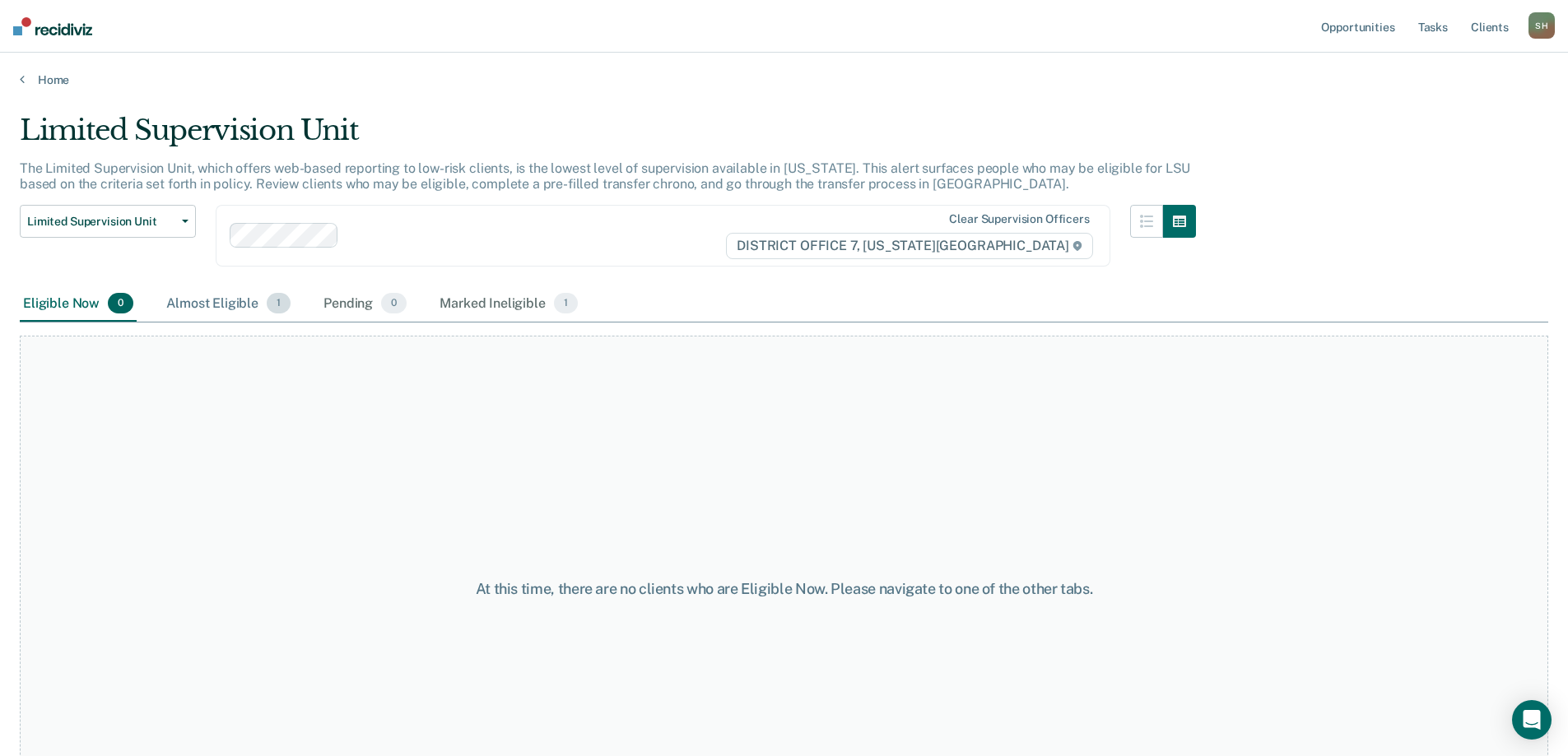
click at [206, 292] on div "Almost Eligible 1" at bounding box center [228, 304] width 131 height 36
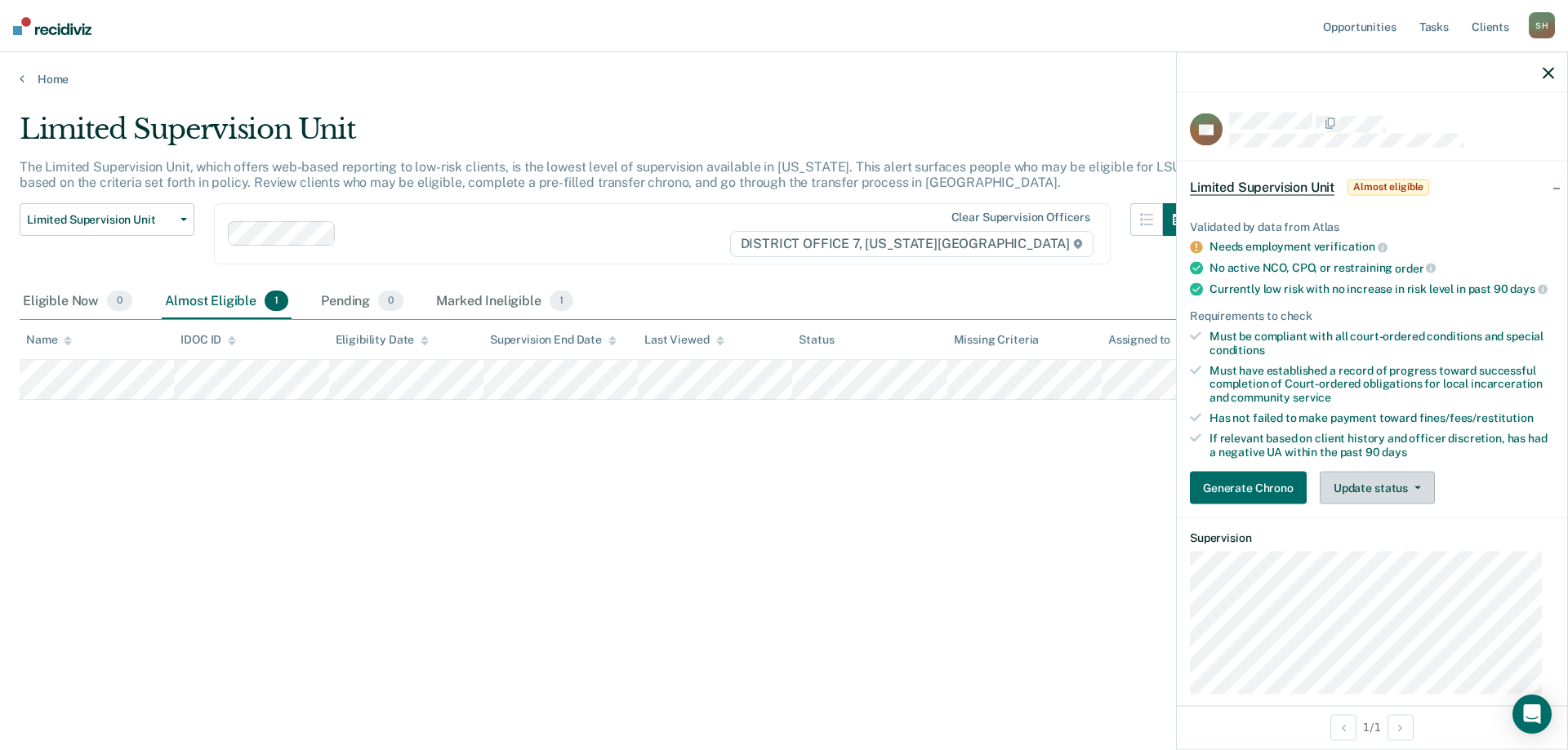
click at [1391, 504] on button "Update status" at bounding box center [1377, 488] width 115 height 32
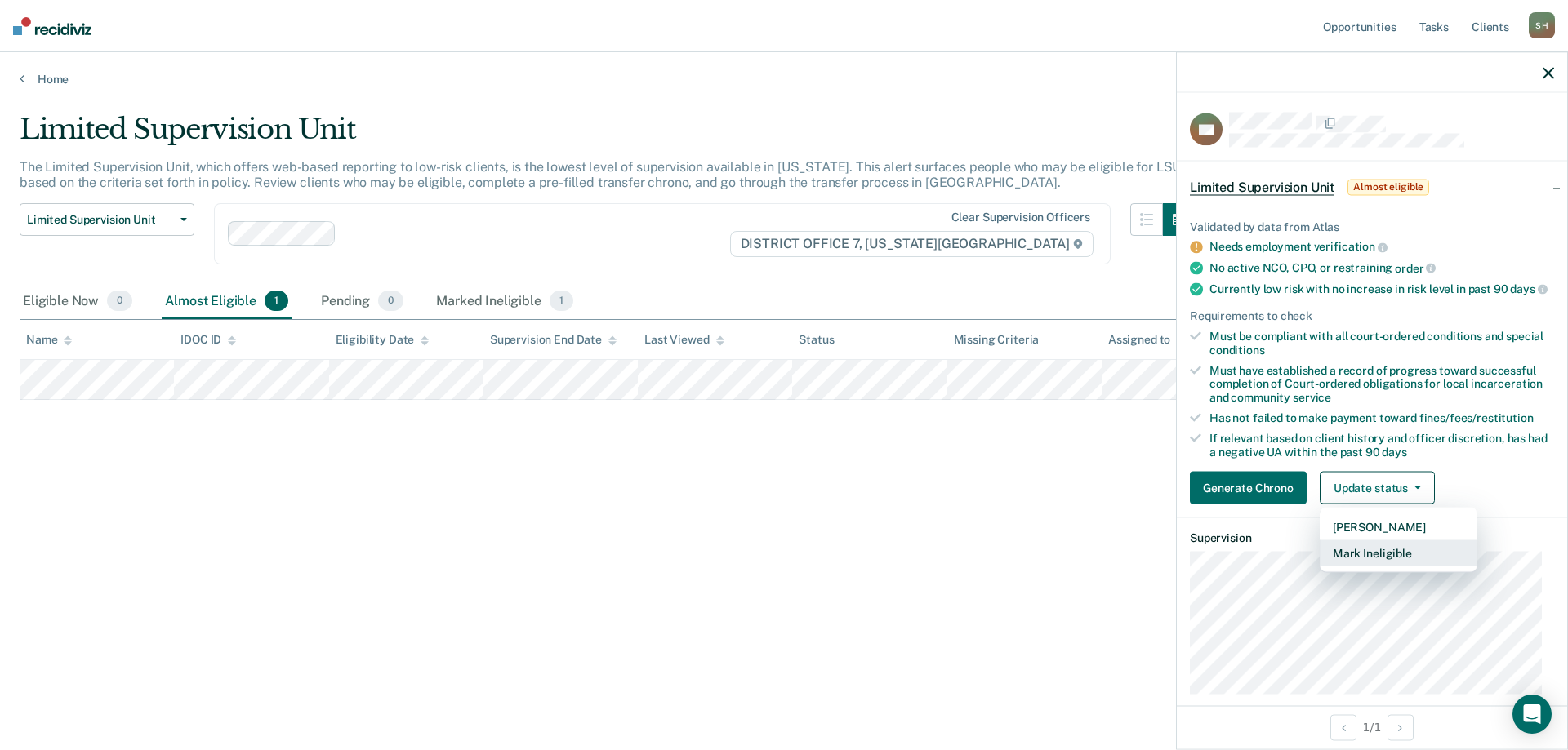
click at [1392, 566] on button "Mark Ineligible" at bounding box center [1398, 553] width 158 height 26
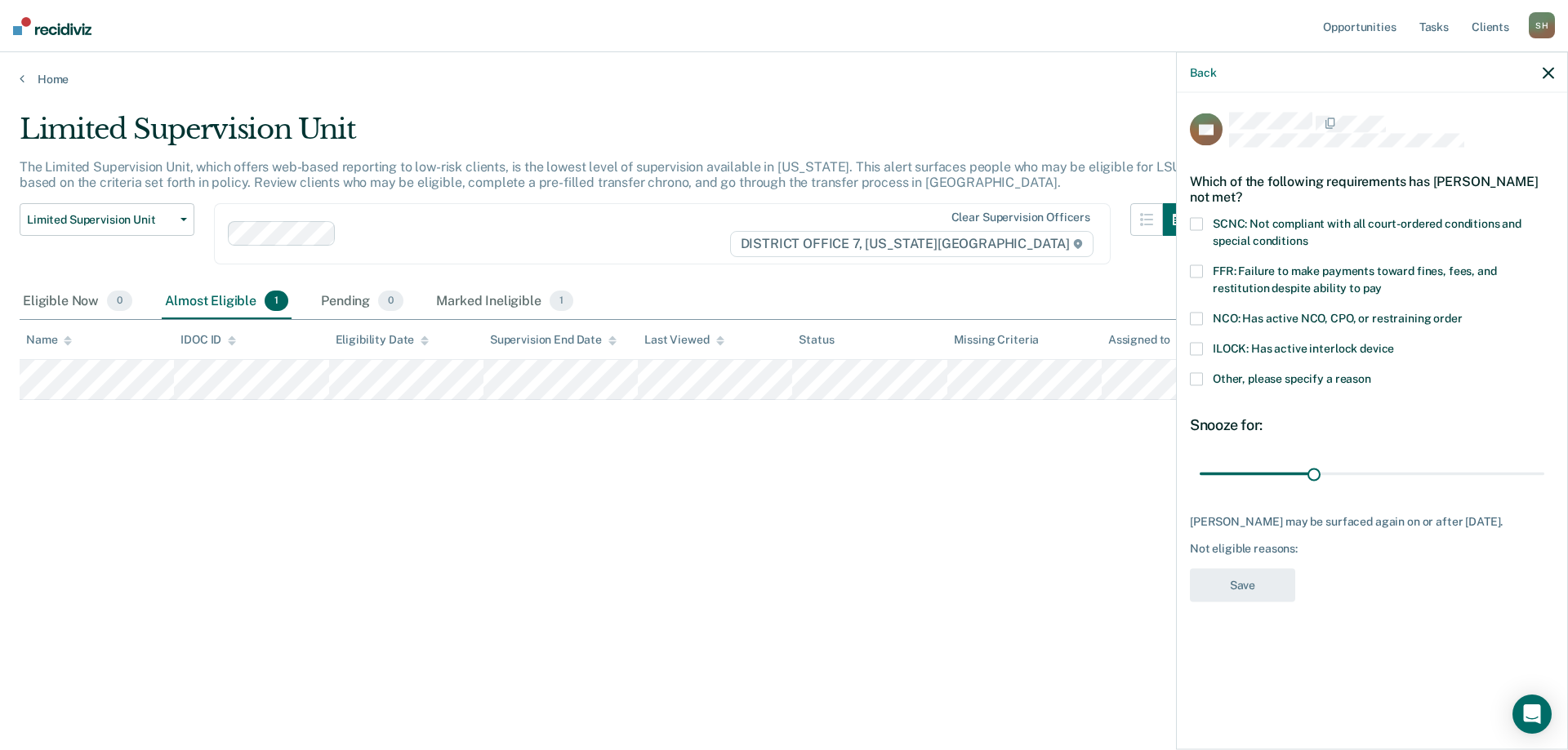
click at [1296, 218] on span "SCNC: Not compliant with all court-ordered conditions and special conditions" at bounding box center [1367, 232] width 309 height 31
click at [1268, 579] on button "Save" at bounding box center [1242, 585] width 106 height 33
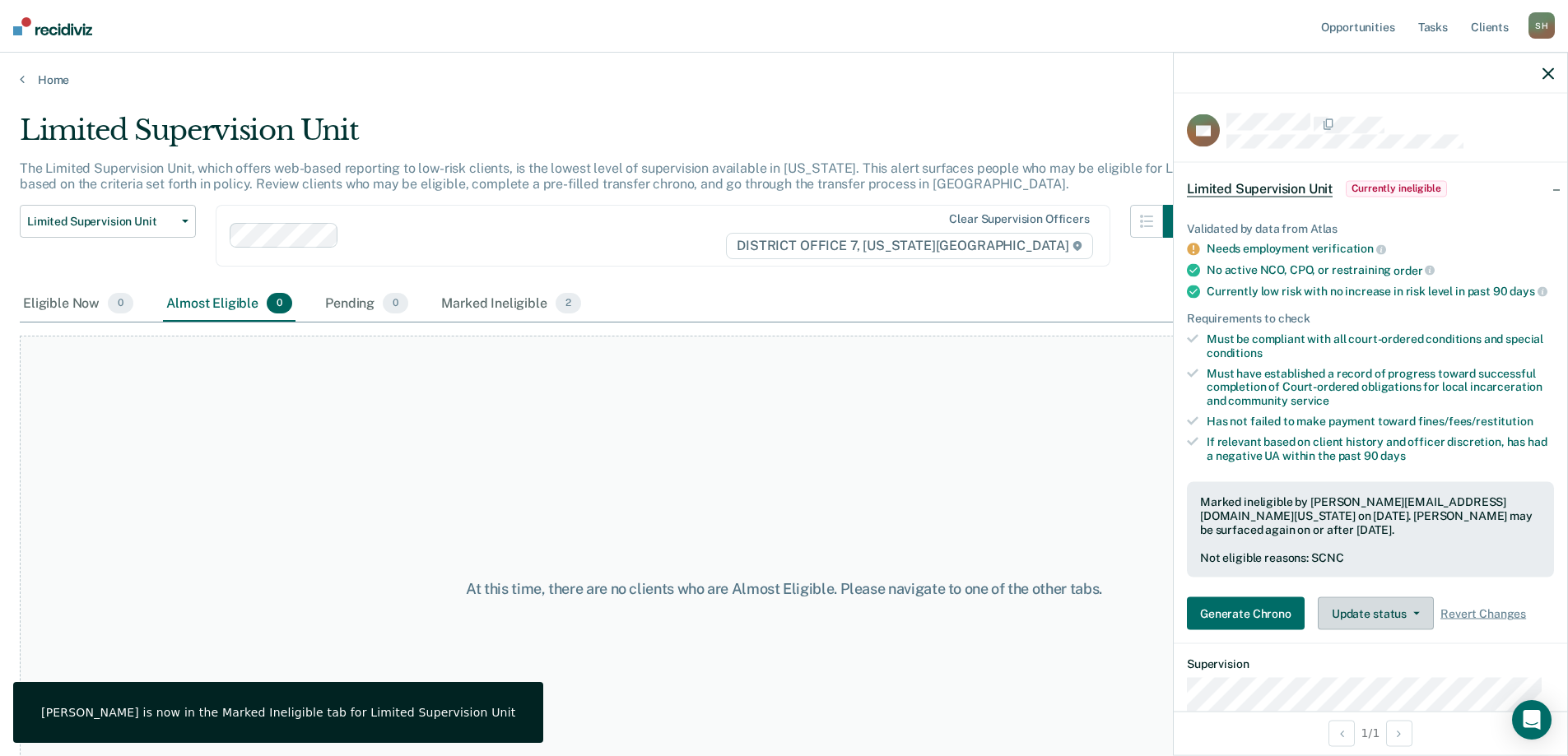
click at [1366, 625] on button "Update status" at bounding box center [1375, 613] width 116 height 33
click at [1393, 682] on button "Update Ineligibility" at bounding box center [1397, 680] width 159 height 26
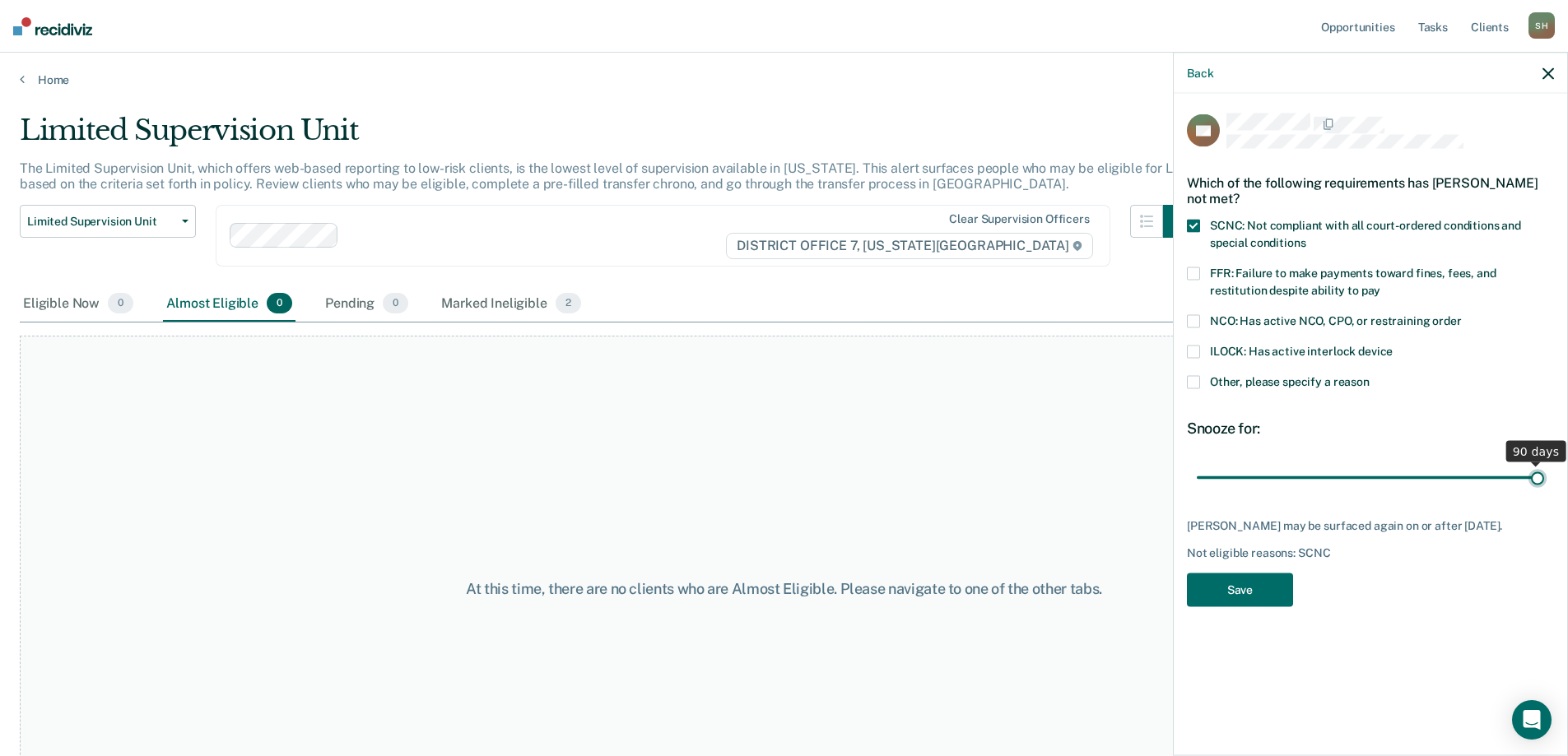
drag, startPoint x: 1313, startPoint y: 478, endPoint x: 1568, endPoint y: 477, distance: 255.0
type input "90"
click at [1543, 477] on input "range" at bounding box center [1370, 477] width 347 height 29
click at [1287, 576] on button "Save" at bounding box center [1239, 590] width 106 height 33
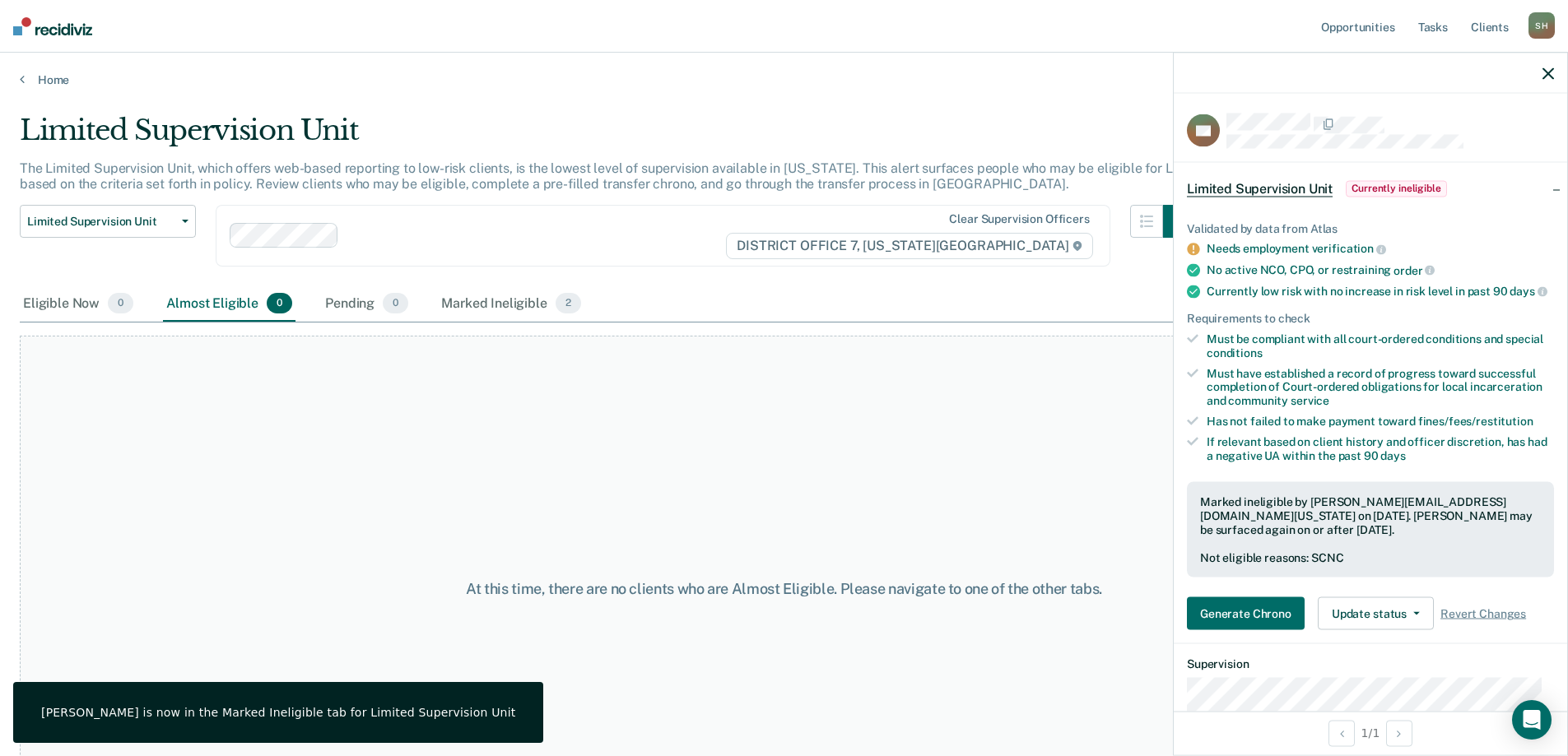
click at [1546, 76] on icon "button" at bounding box center [1548, 73] width 11 height 11
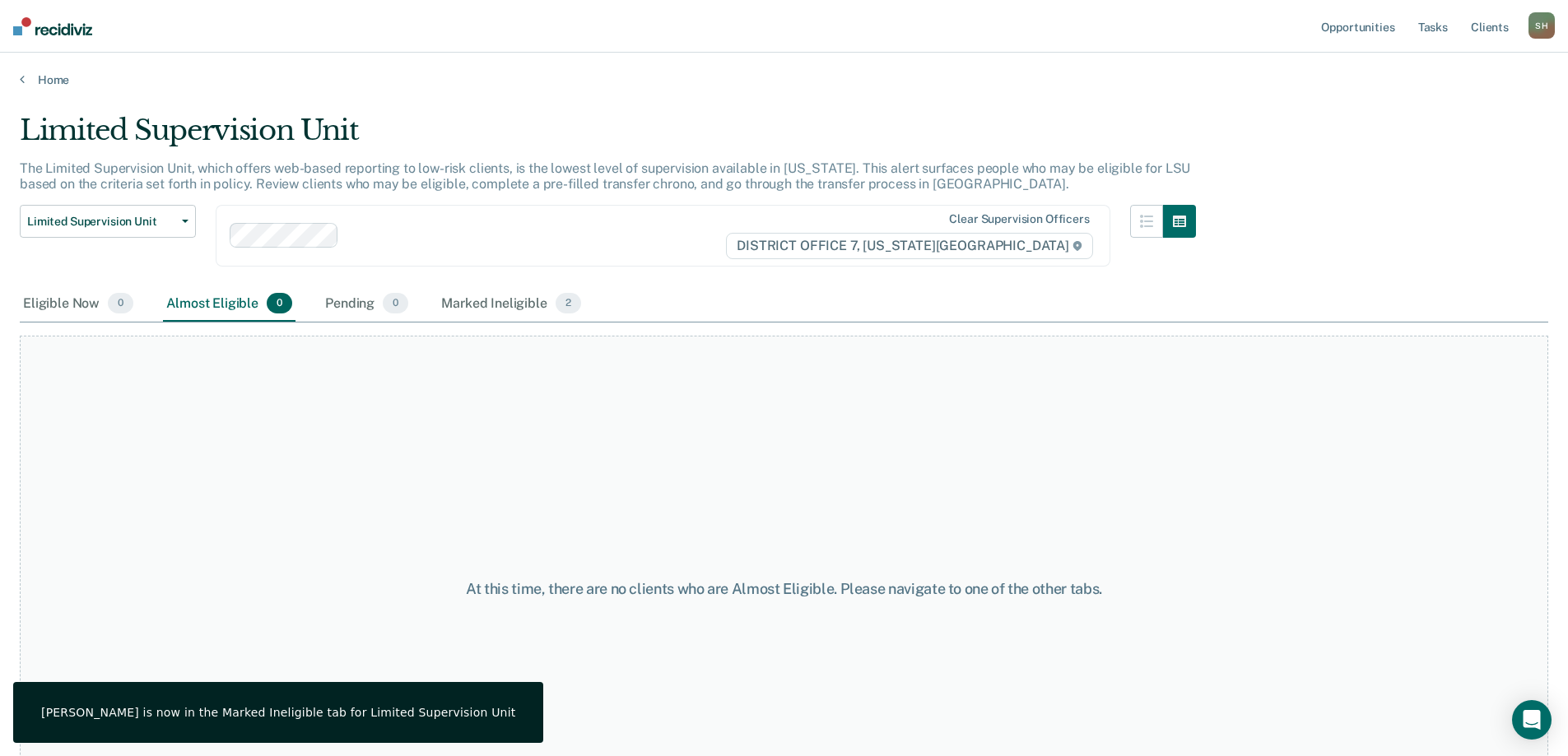
click at [40, 70] on div "Home" at bounding box center [784, 69] width 1568 height 34
click at [44, 81] on link "Home" at bounding box center [784, 79] width 1528 height 15
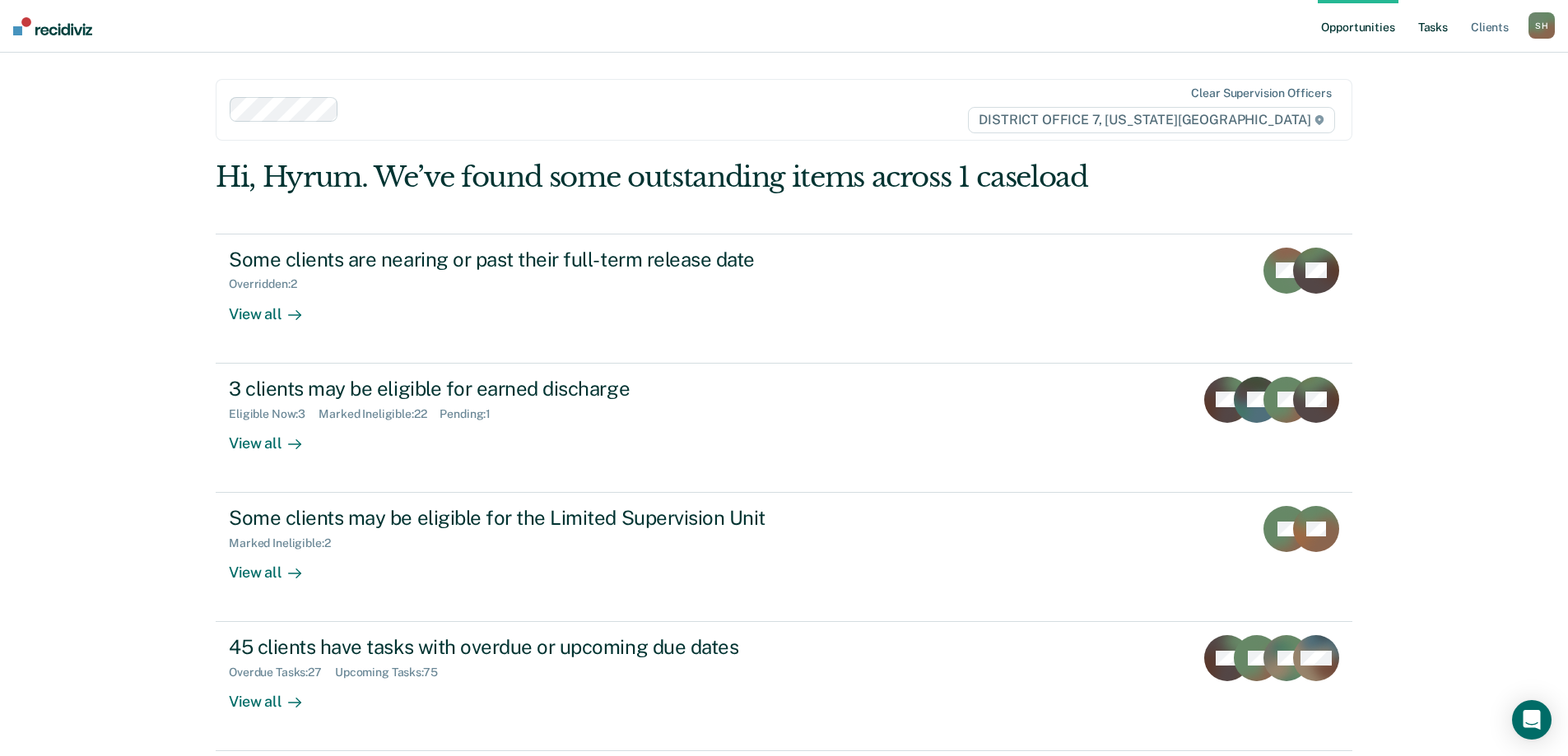
click at [1427, 39] on link "Tasks" at bounding box center [1432, 26] width 36 height 53
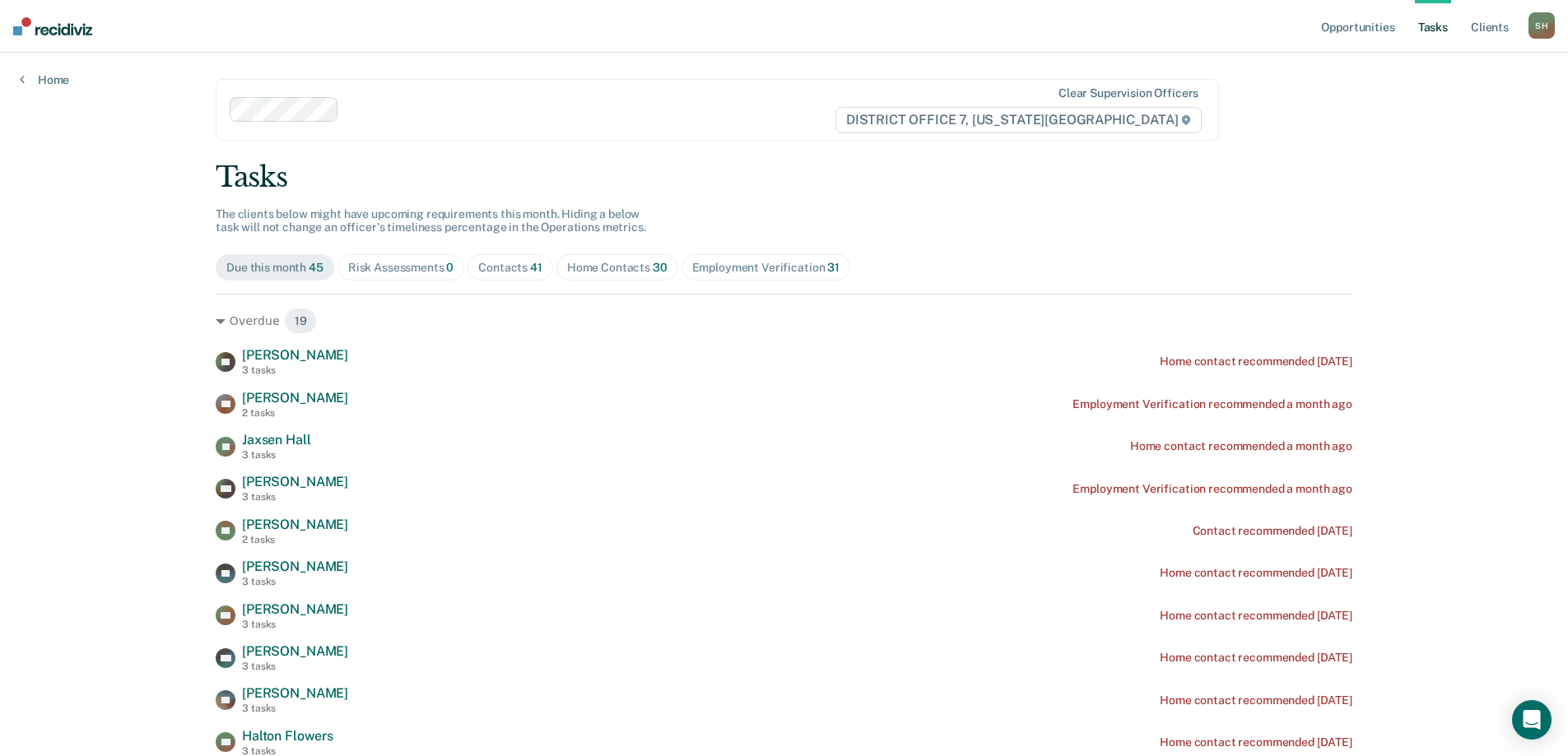
click at [533, 265] on span "41" at bounding box center [536, 267] width 12 height 13
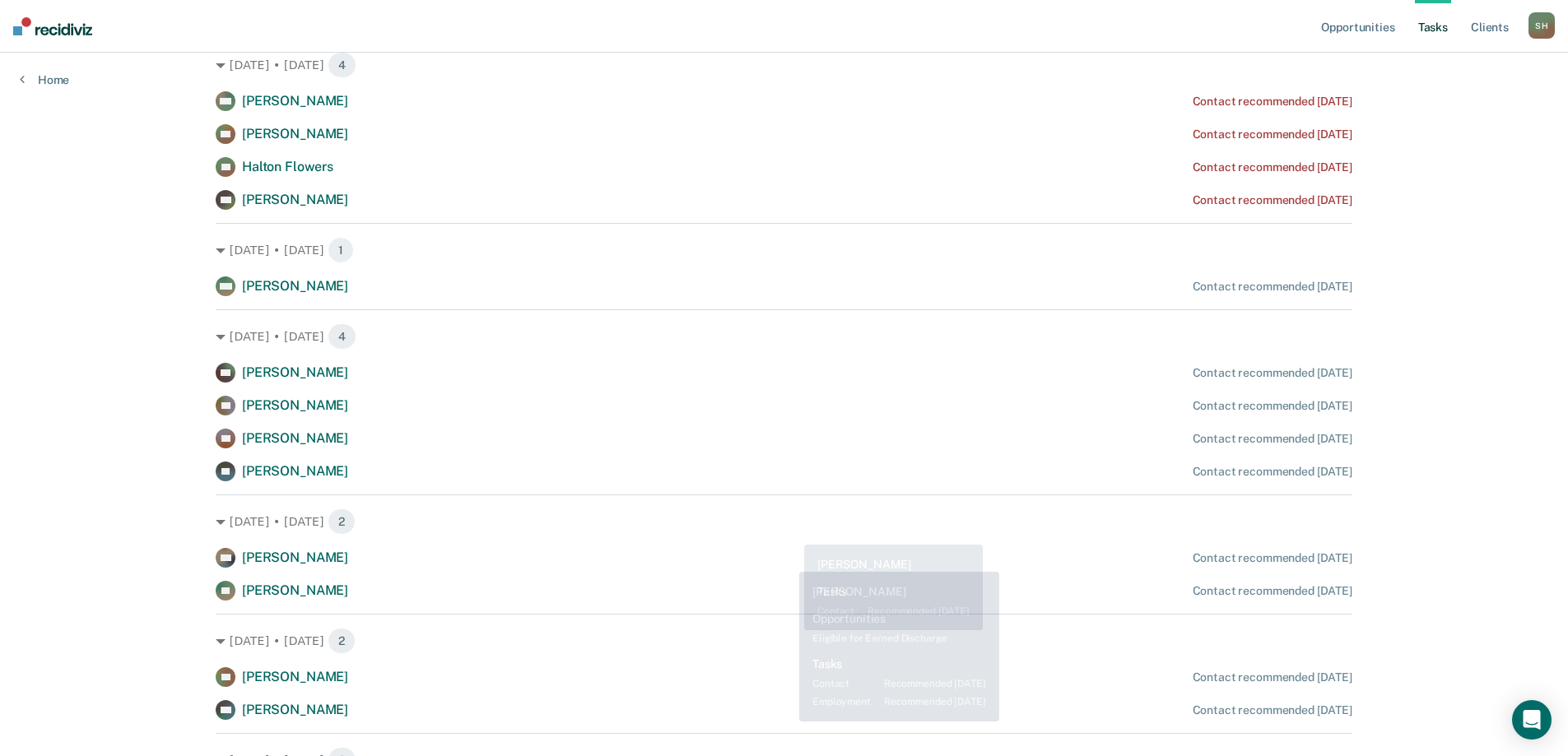
scroll to position [685, 0]
